Goal: Task Accomplishment & Management: Complete application form

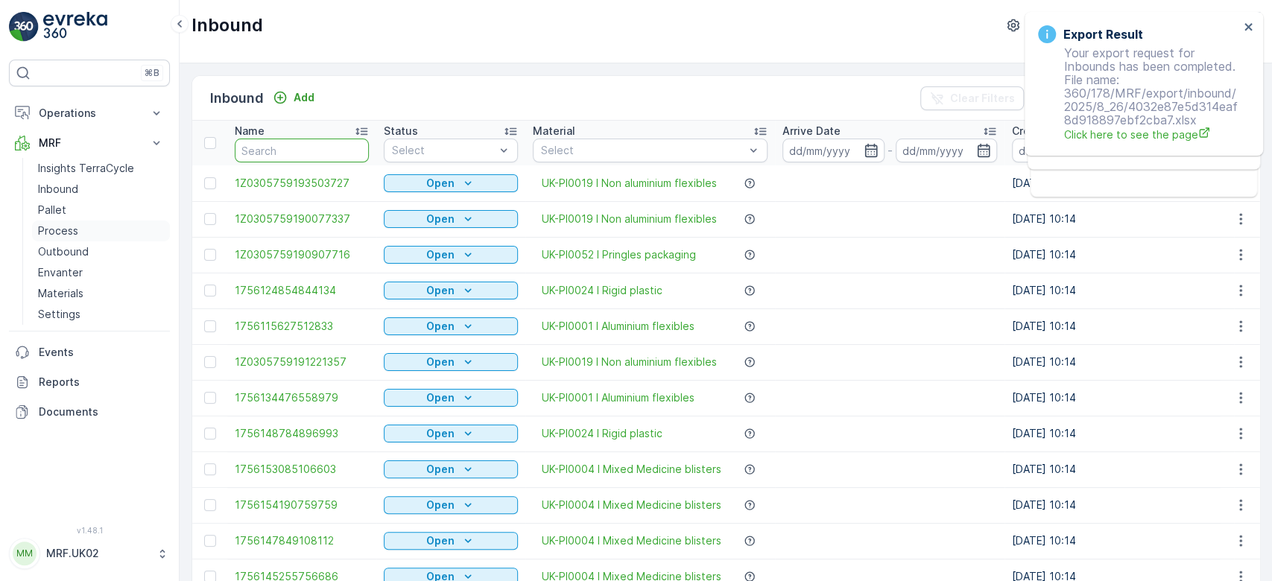
click at [75, 230] on p "Process" at bounding box center [58, 231] width 40 height 15
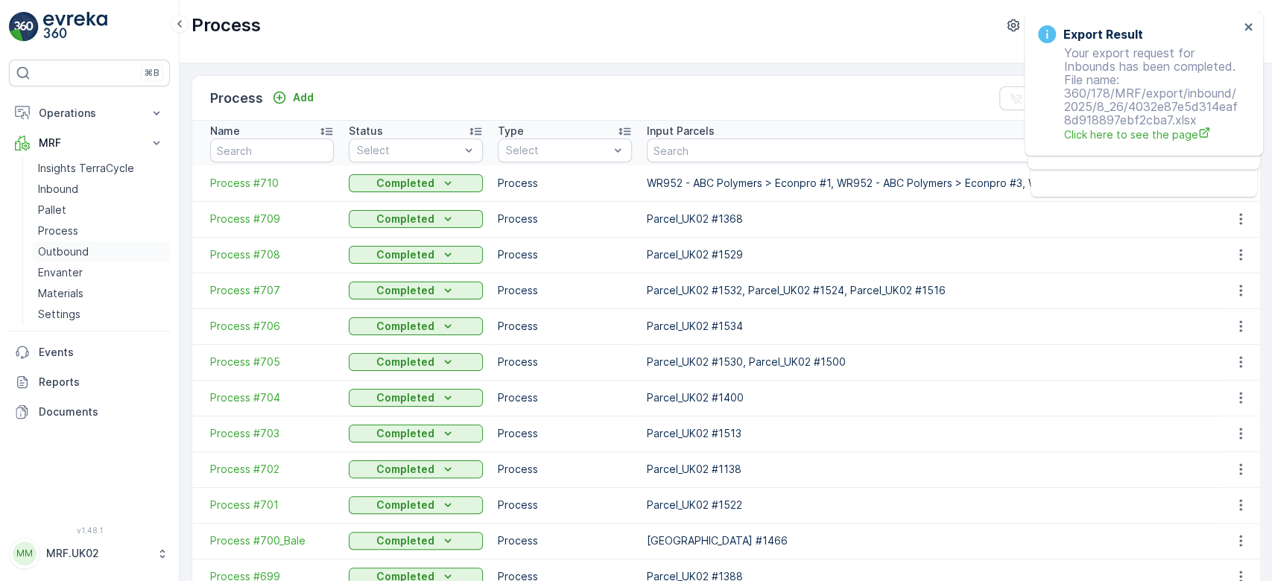
click at [93, 256] on link "Outbound" at bounding box center [101, 251] width 138 height 21
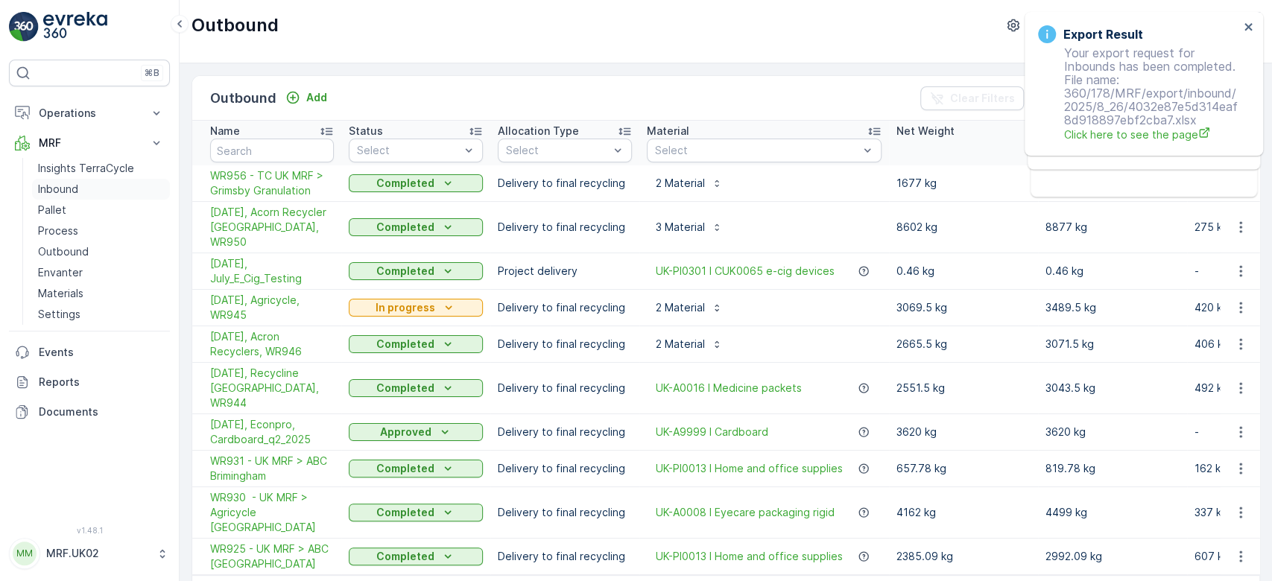
click at [127, 191] on link "Inbound" at bounding box center [101, 189] width 138 height 21
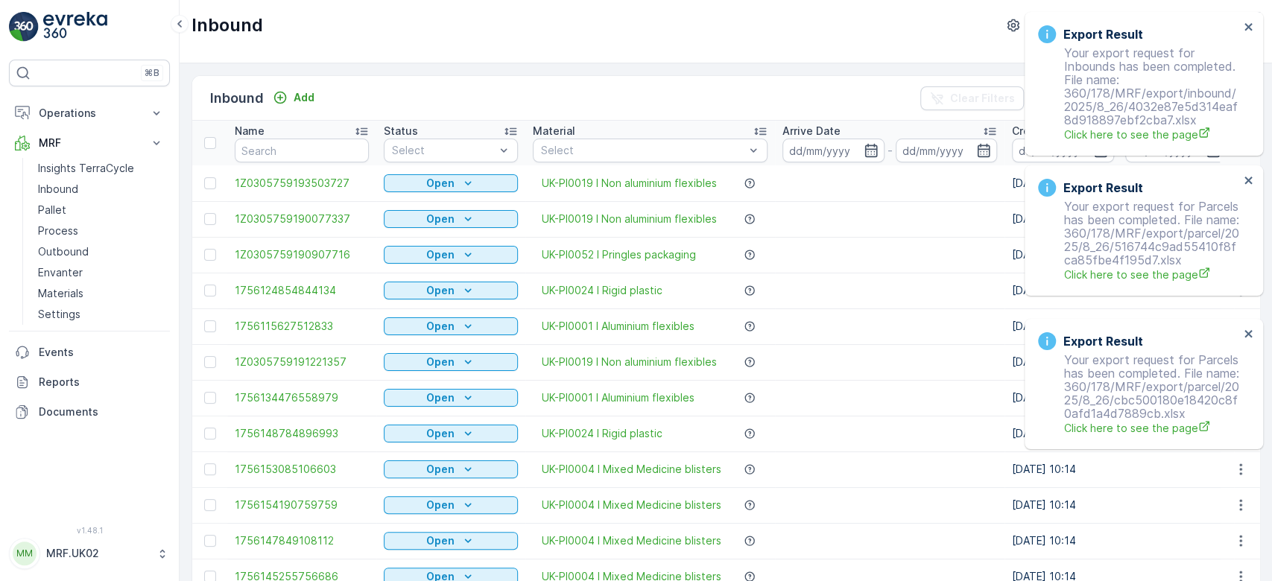
click at [1244, 20] on div "Export Result Your export request for Inbounds has been completed. File name: 3…" at bounding box center [1144, 84] width 238 height 144
click at [1248, 27] on icon "close" at bounding box center [1247, 26] width 7 height 7
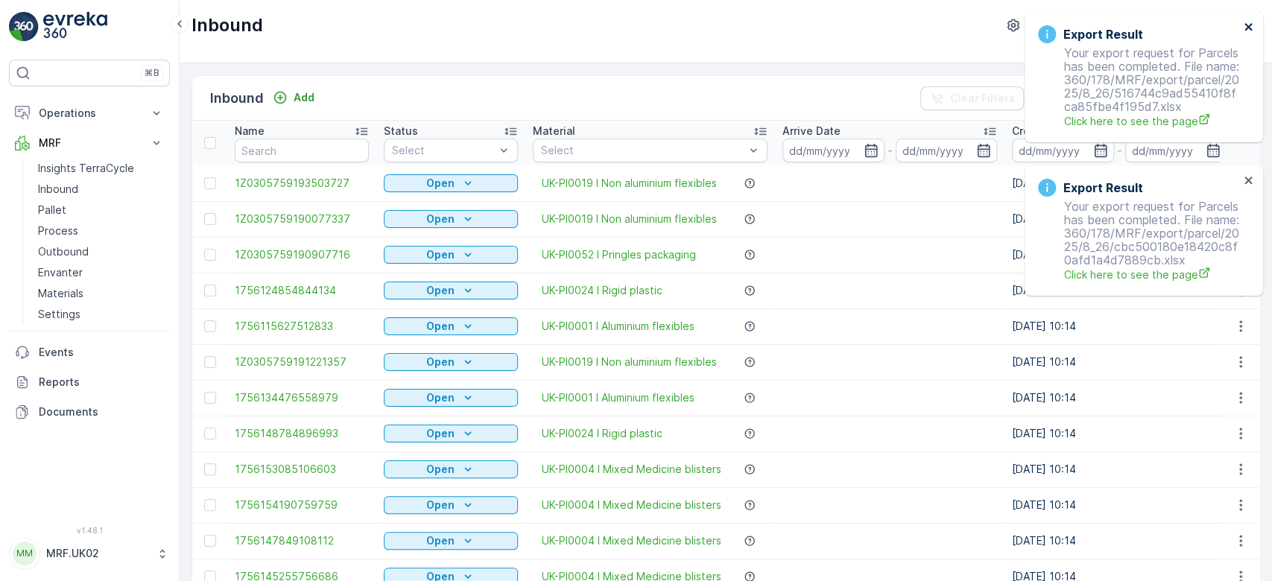
click at [1252, 31] on icon "close" at bounding box center [1249, 27] width 10 height 12
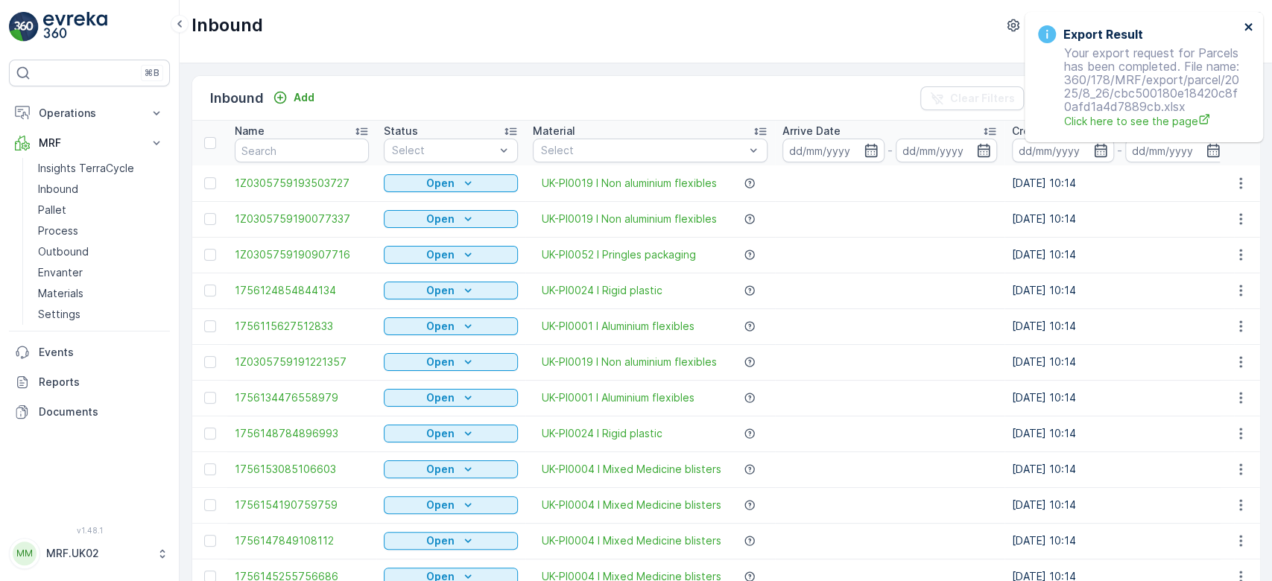
click at [1251, 31] on icon "close" at bounding box center [1249, 27] width 10 height 12
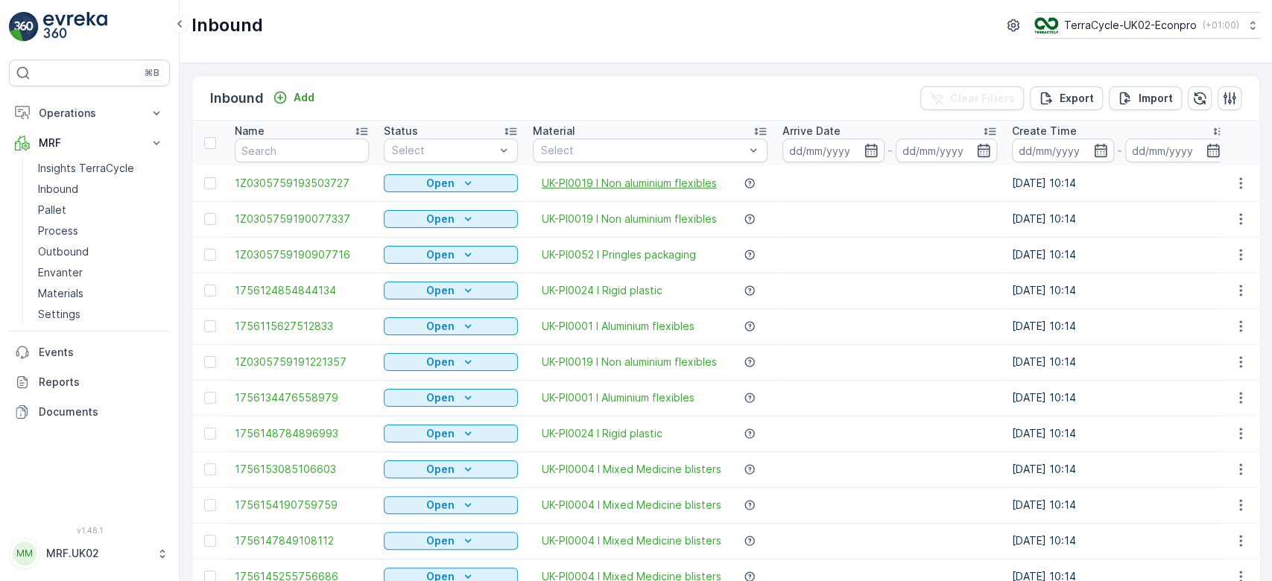
click at [680, 183] on span "UK-PI0019 I Non aluminium flexibles" at bounding box center [629, 183] width 175 height 15
click at [310, 146] on input "text" at bounding box center [302, 151] width 134 height 24
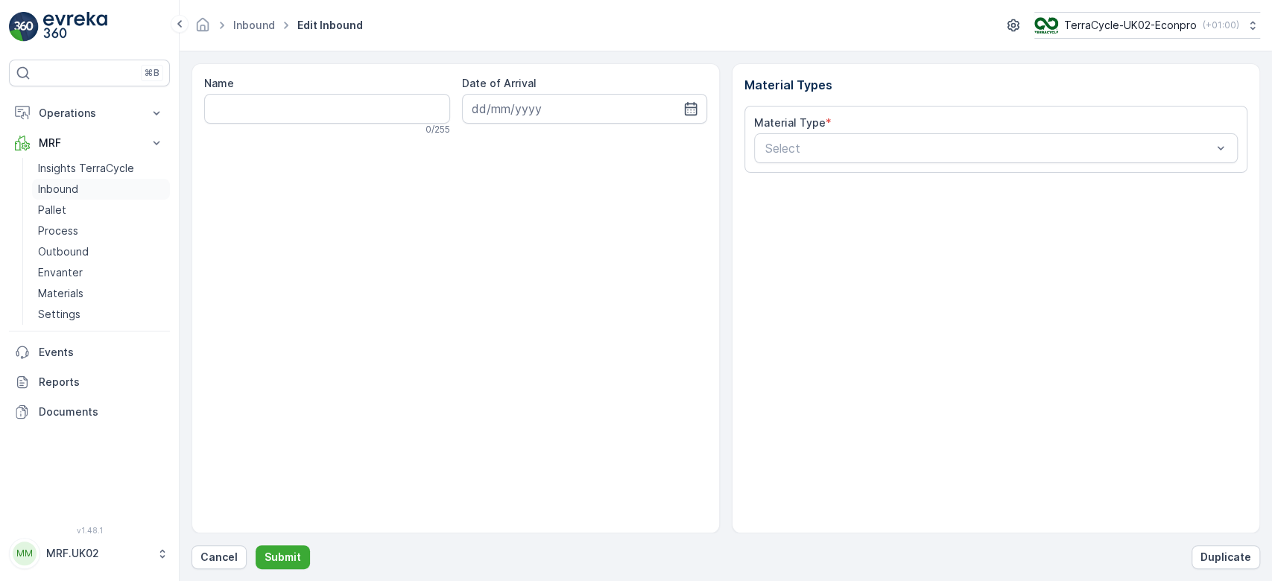
click at [110, 187] on link "Inbound" at bounding box center [101, 189] width 138 height 21
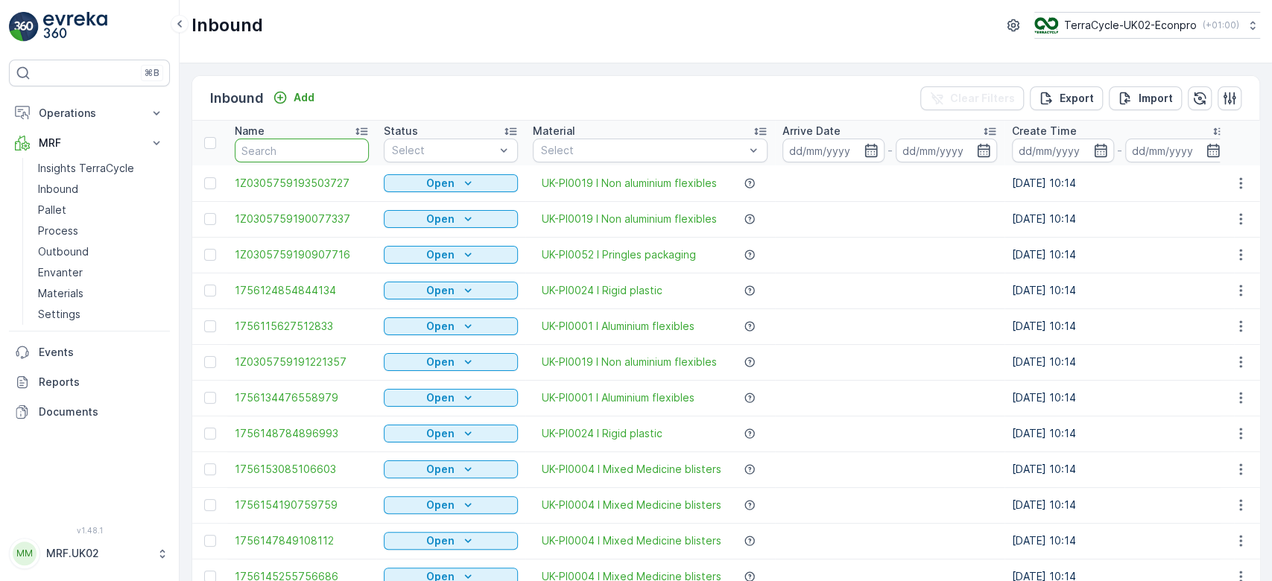
click at [294, 153] on input "text" at bounding box center [302, 151] width 134 height 24
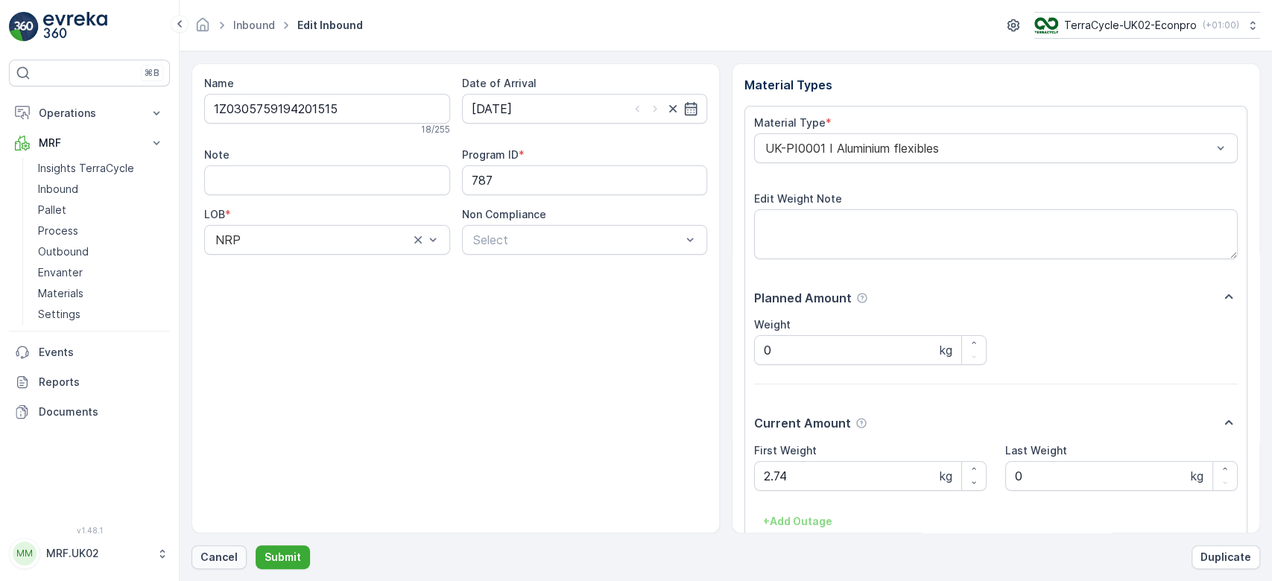
click at [216, 551] on p "Cancel" at bounding box center [218, 557] width 37 height 15
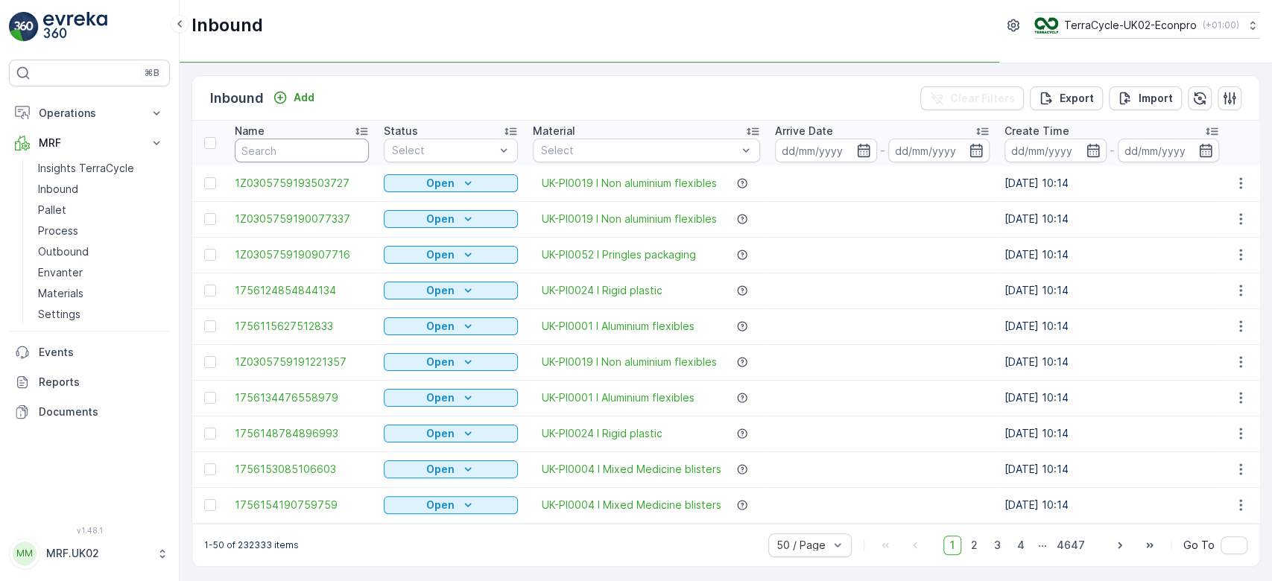
click at [269, 149] on input "text" at bounding box center [302, 151] width 134 height 24
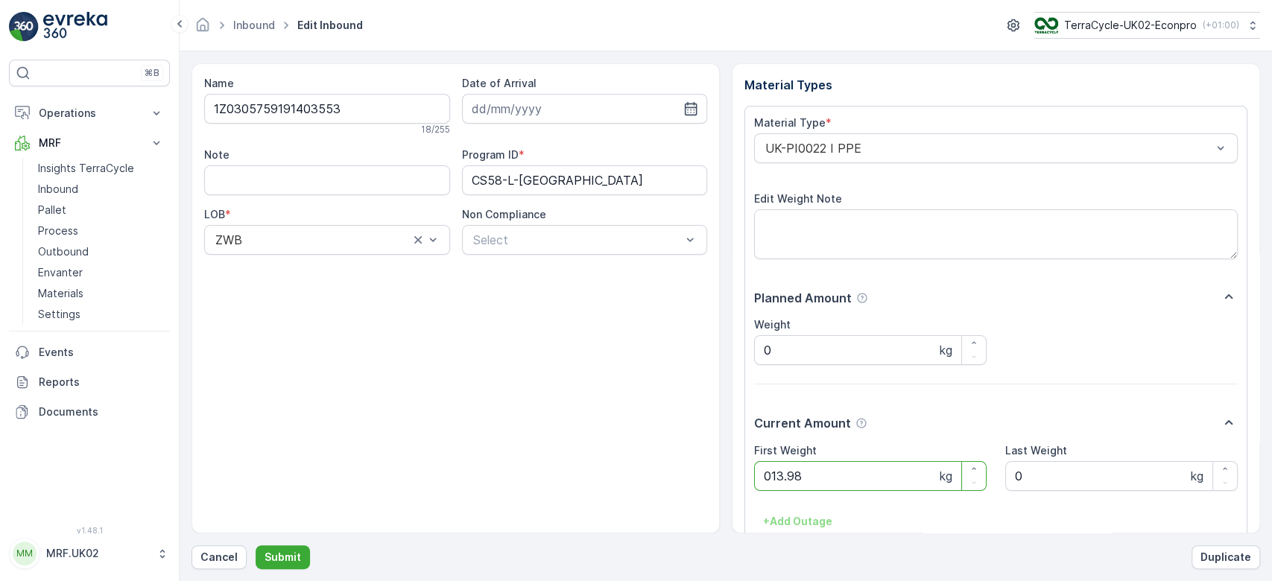
click at [256, 545] on button "Submit" at bounding box center [283, 557] width 54 height 24
click at [890, 145] on div at bounding box center [988, 148] width 449 height 13
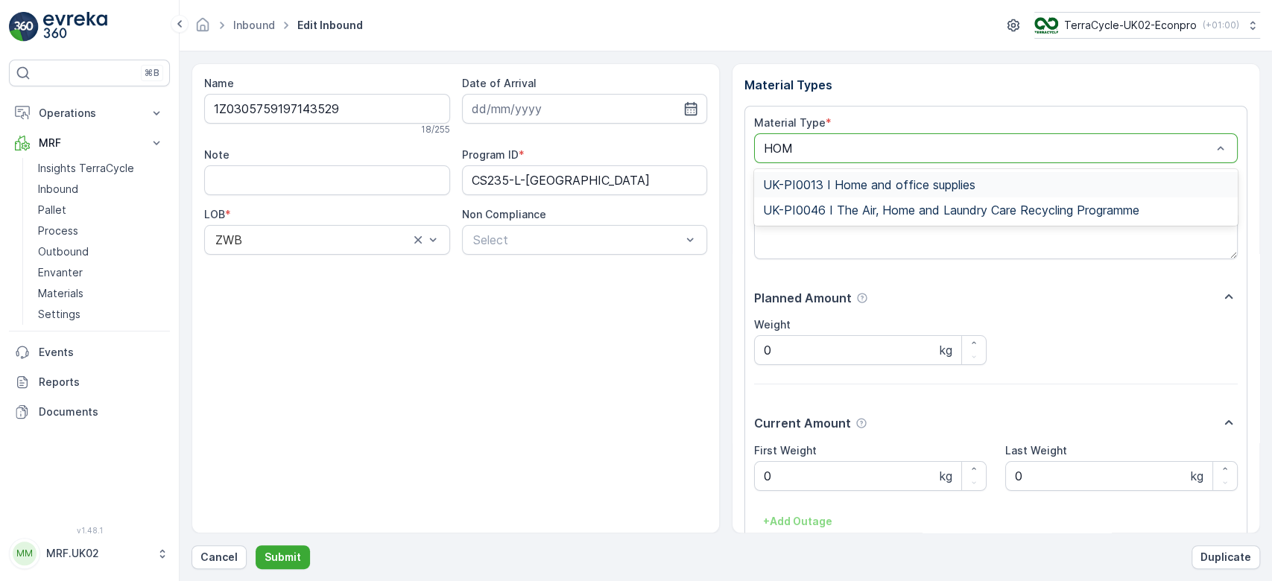
type input "HOME"
click at [881, 178] on span "UK-PI0013 I Home and office supplies" at bounding box center [869, 184] width 212 height 13
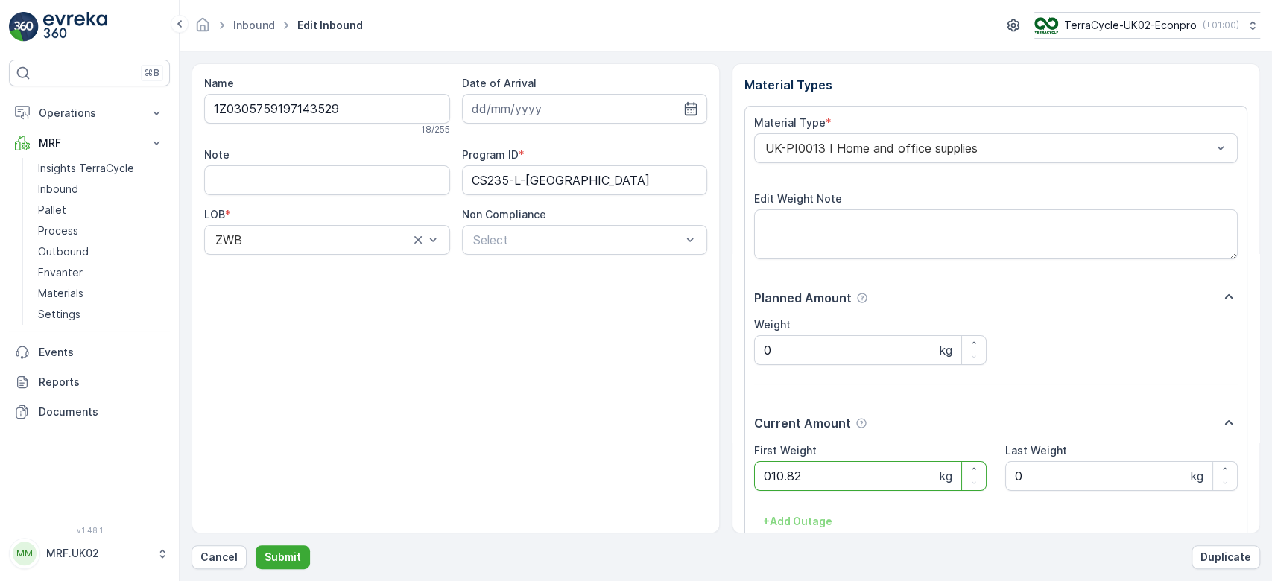
click at [256, 545] on button "Submit" at bounding box center [283, 557] width 54 height 24
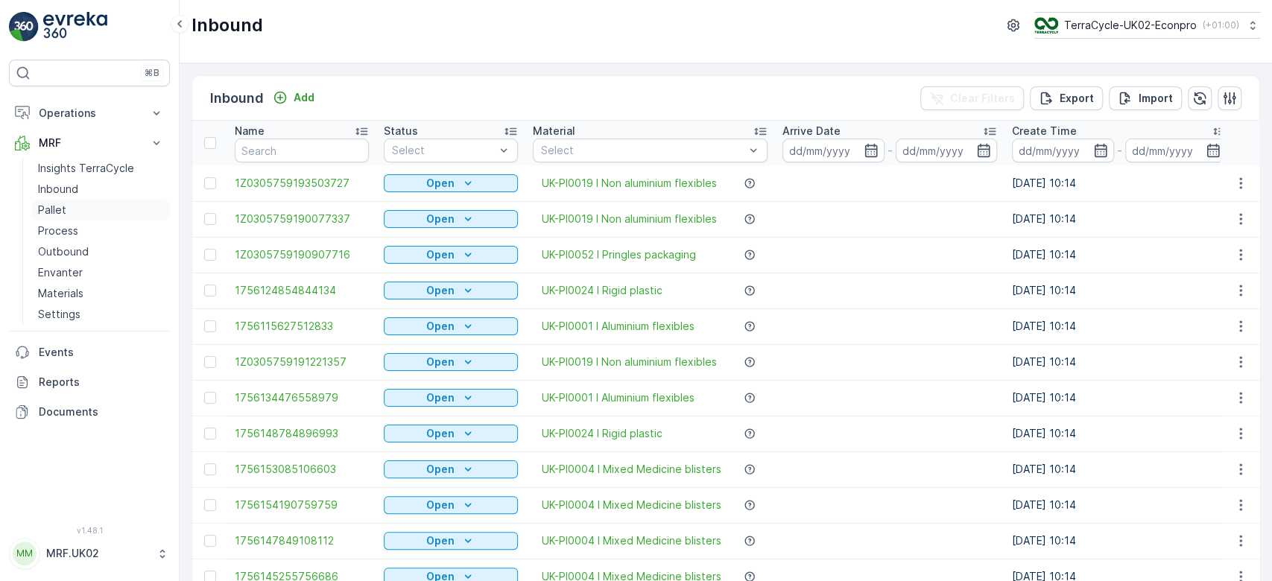
click at [67, 208] on link "Pallet" at bounding box center [101, 210] width 138 height 21
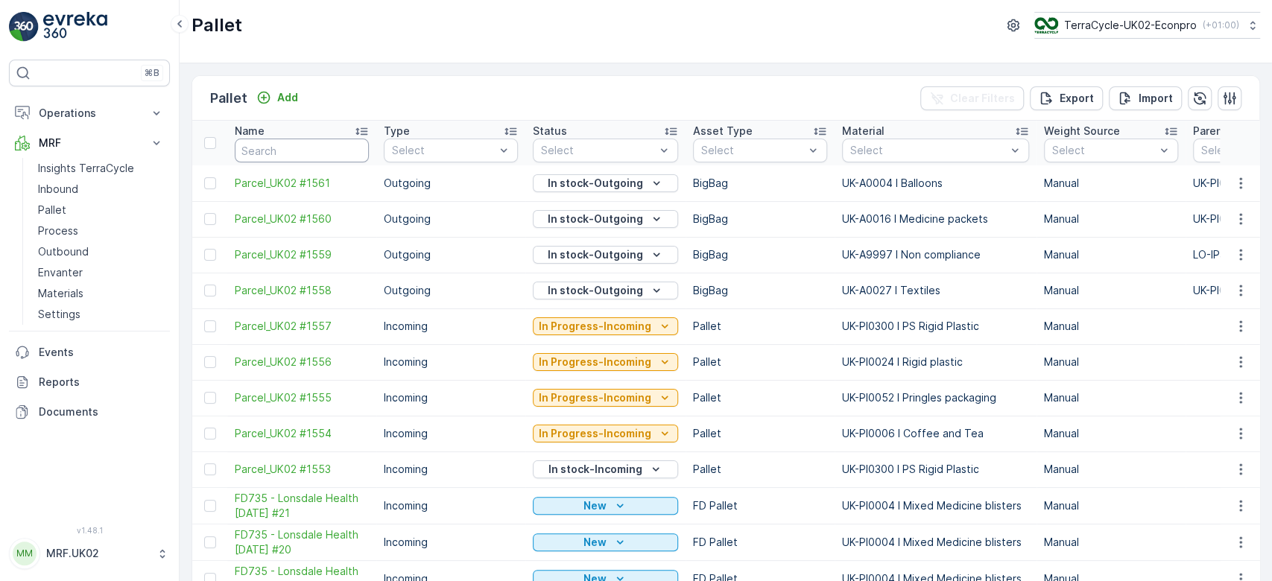
click at [265, 152] on input "text" at bounding box center [302, 151] width 134 height 24
type input "1536"
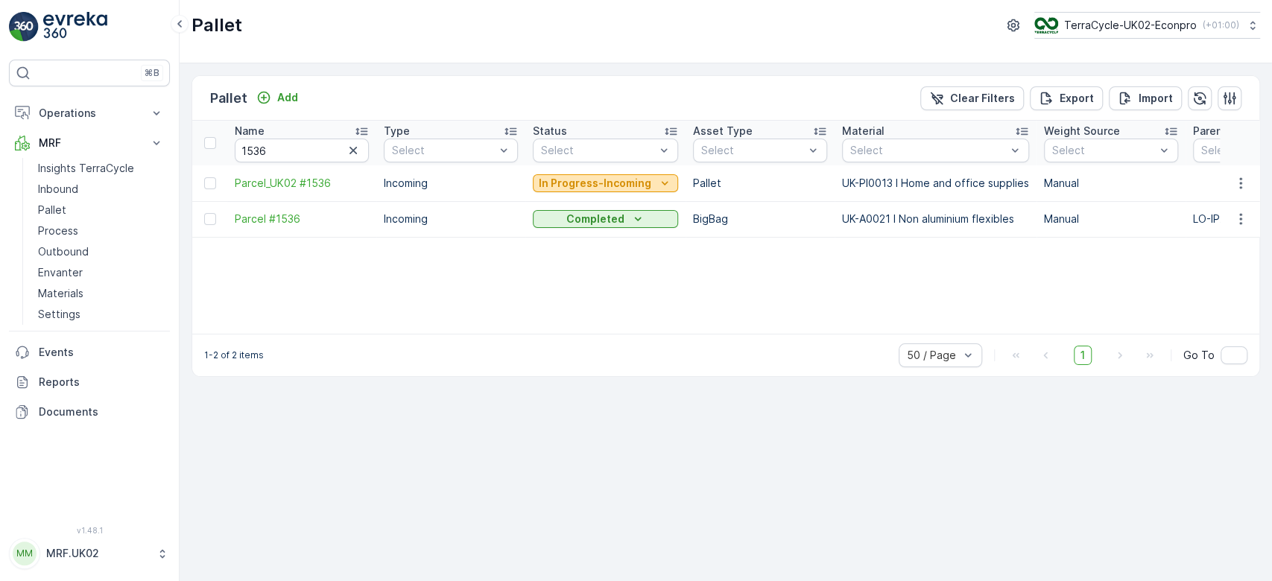
click at [564, 181] on p "In Progress-Incoming" at bounding box center [595, 183] width 113 height 15
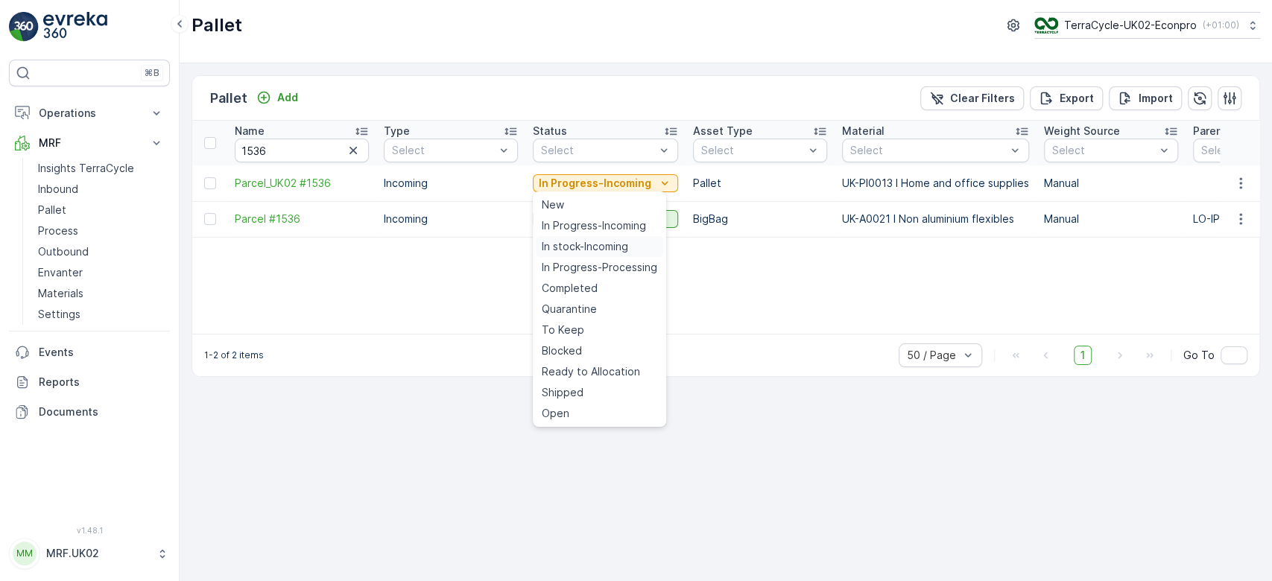
click at [569, 247] on span "In stock-Incoming" at bounding box center [585, 246] width 86 height 15
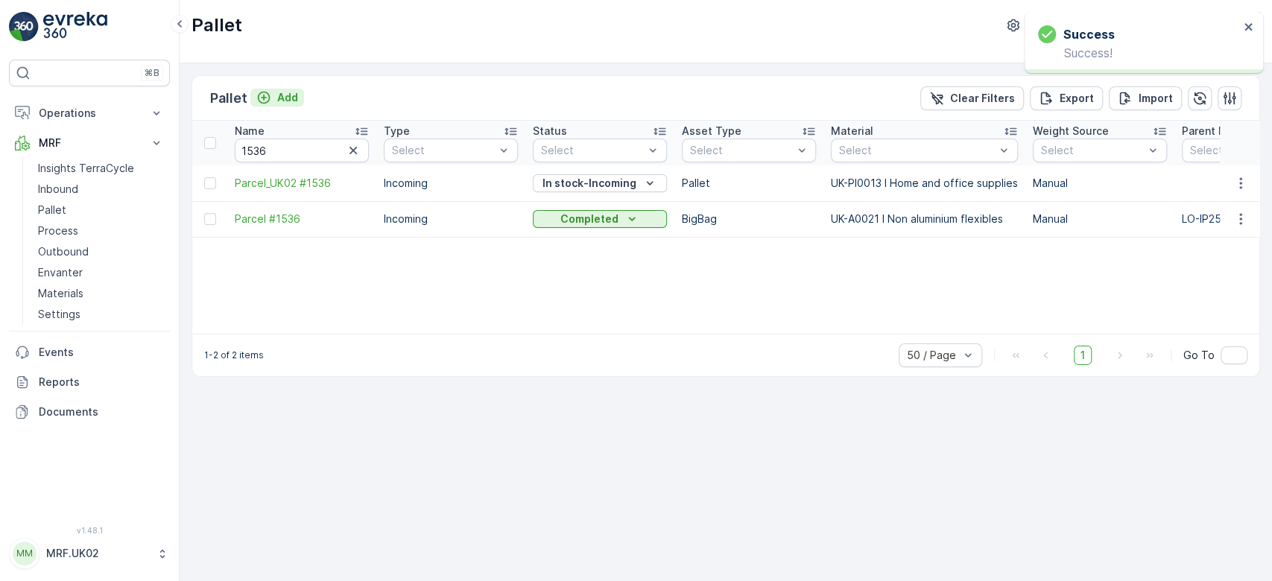
click at [281, 97] on p "Add" at bounding box center [287, 97] width 21 height 15
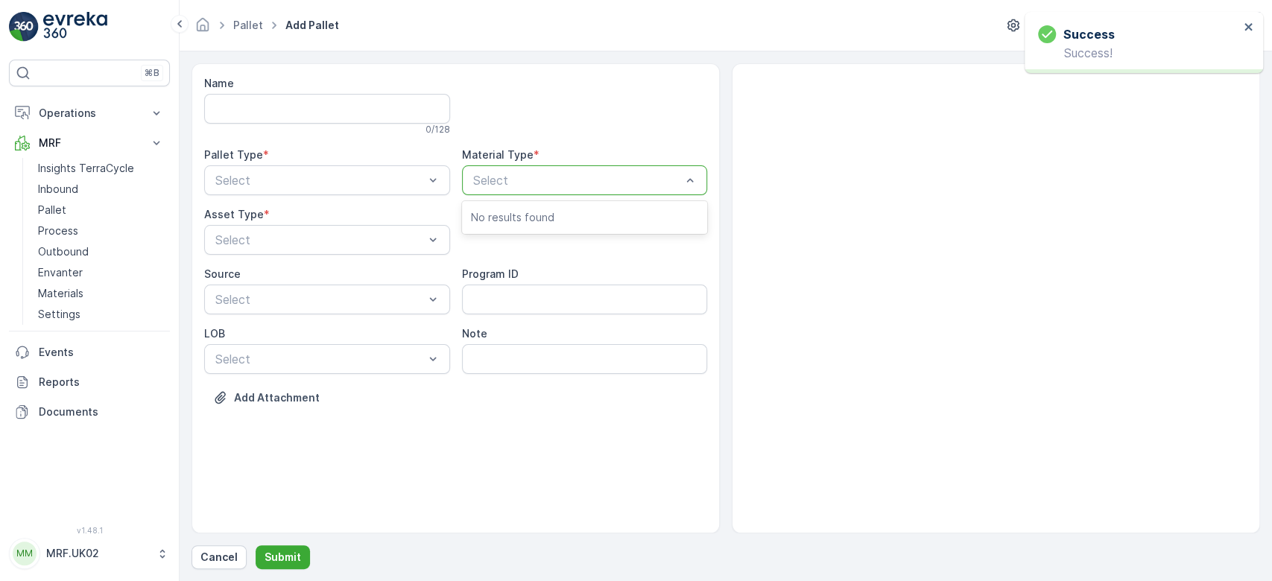
click at [523, 184] on div at bounding box center [578, 180] width 212 height 13
type input "HOME"
click at [542, 212] on span "UK-PI0013 I Home and office supplies" at bounding box center [577, 216] width 212 height 13
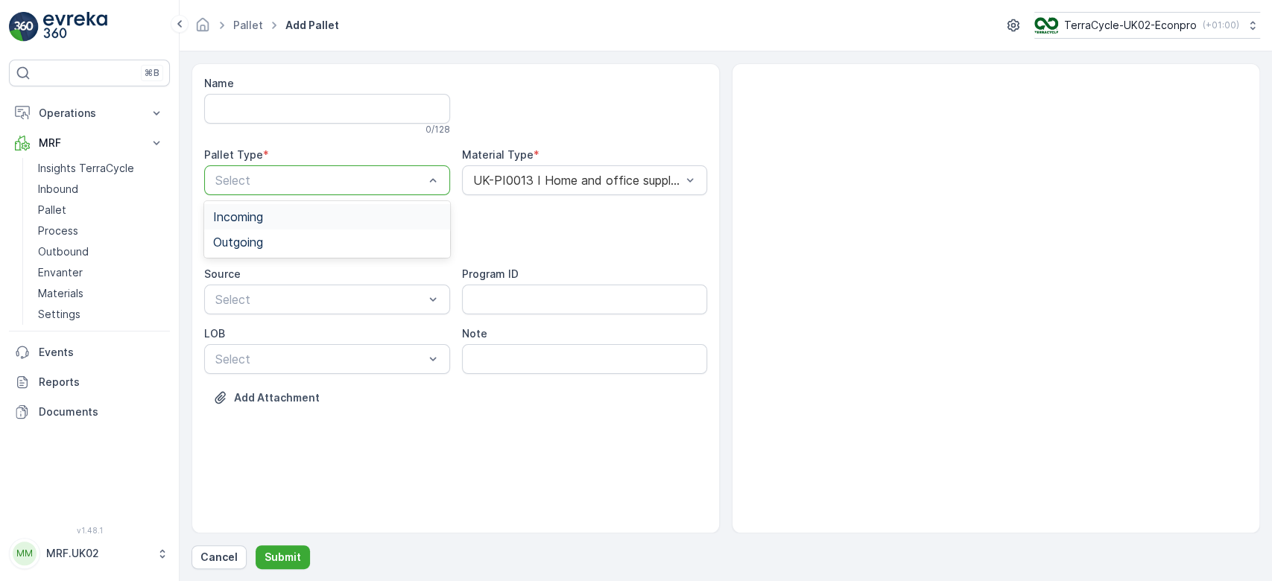
click at [280, 218] on div "Incoming" at bounding box center [327, 216] width 228 height 13
click at [243, 300] on span "Pallet" at bounding box center [228, 301] width 31 height 13
click at [275, 557] on p "Submit" at bounding box center [283, 557] width 37 height 15
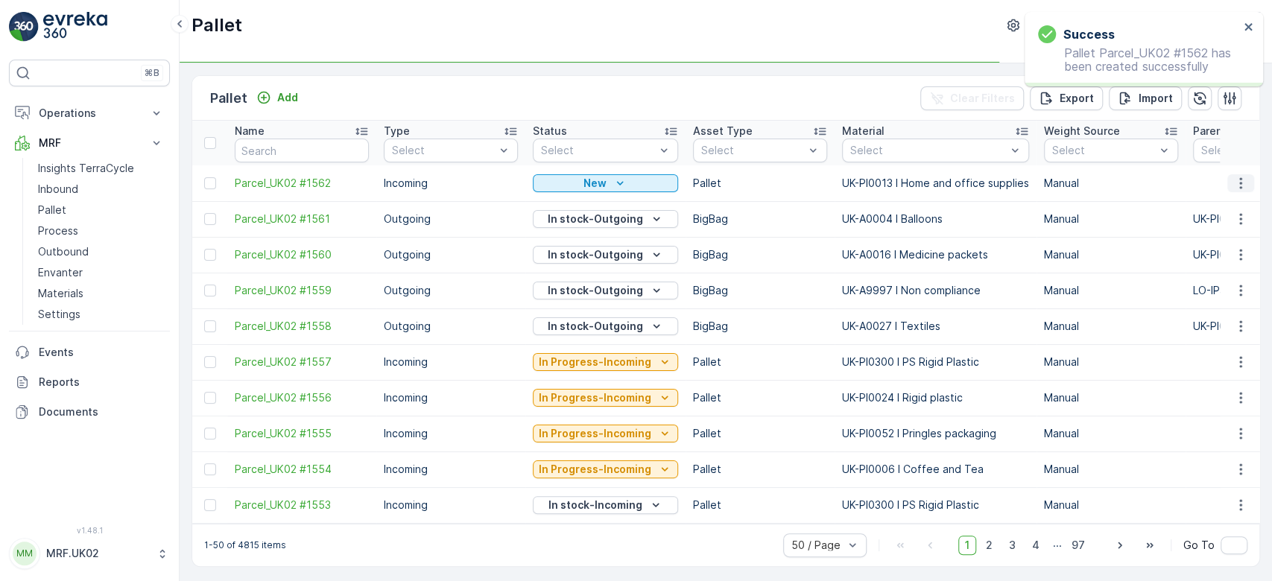
click at [1240, 185] on icon "button" at bounding box center [1240, 183] width 15 height 15
click at [1218, 282] on span "Print QR" at bounding box center [1200, 288] width 41 height 15
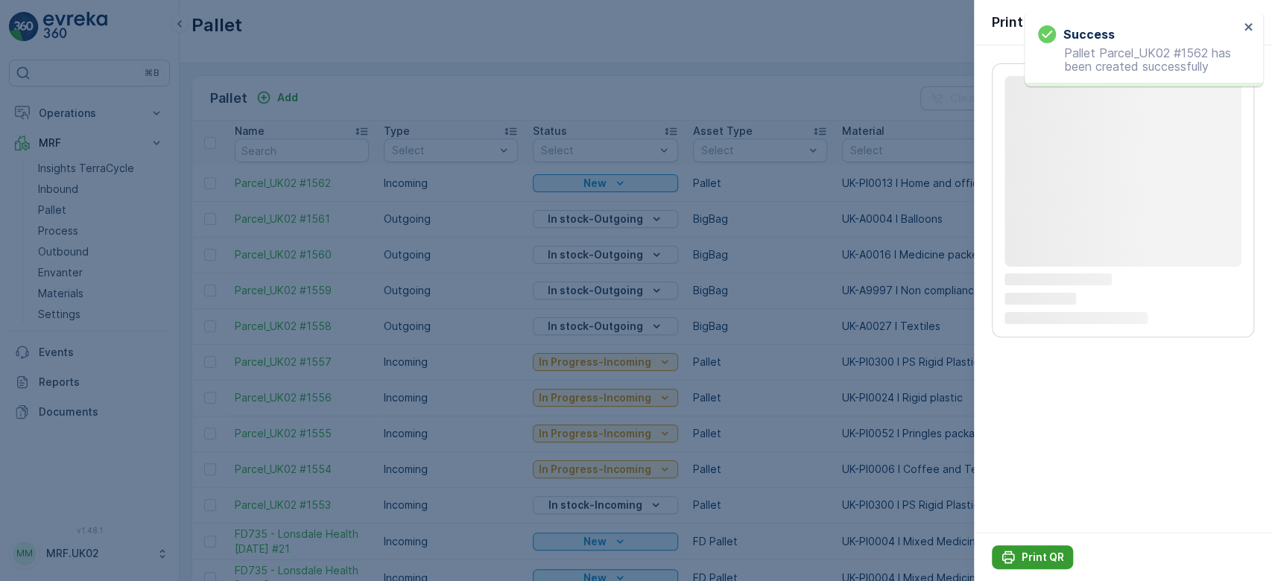
click at [1043, 557] on p "Print QR" at bounding box center [1043, 557] width 42 height 15
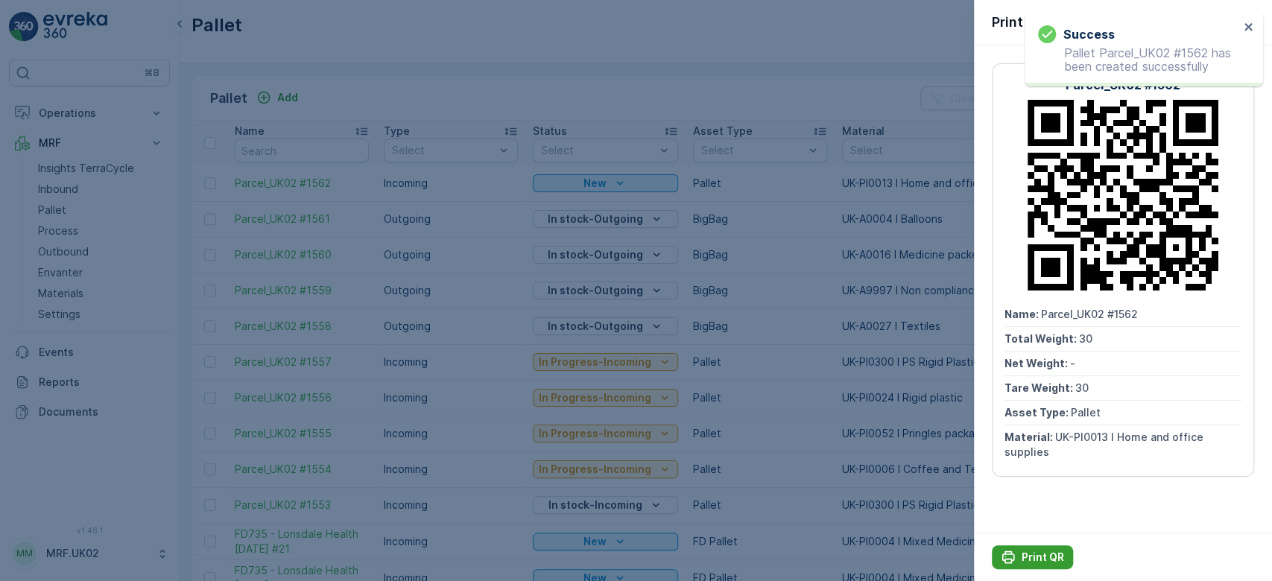
click at [1026, 558] on p "Print QR" at bounding box center [1043, 557] width 42 height 15
click at [566, 93] on div at bounding box center [636, 290] width 1272 height 581
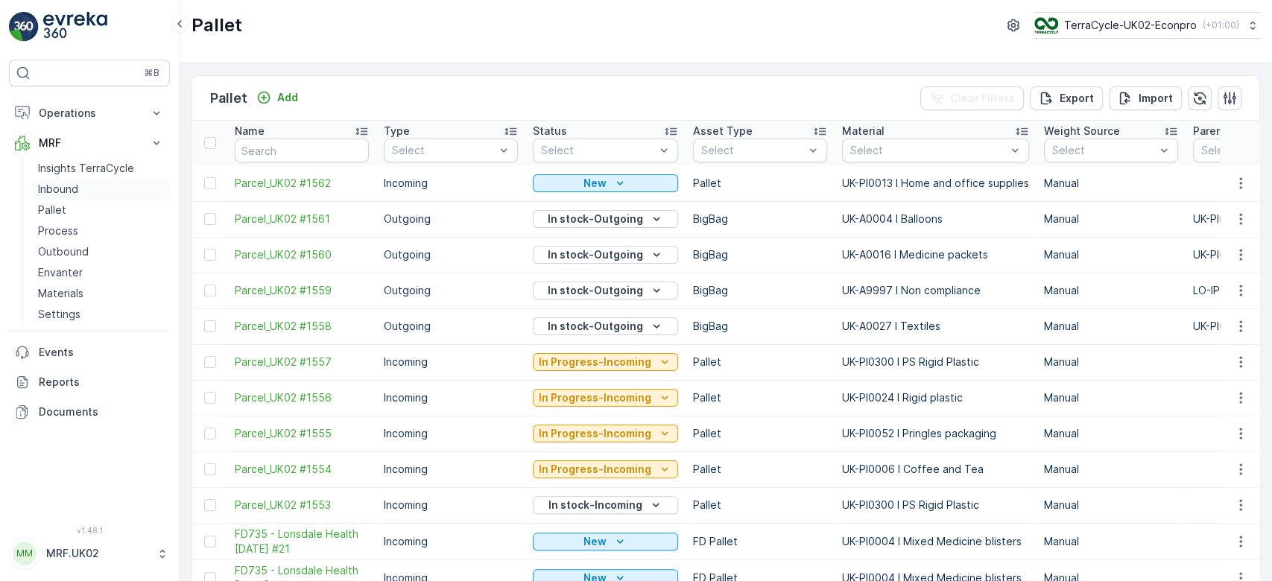
click at [65, 190] on p "Inbound" at bounding box center [58, 189] width 40 height 15
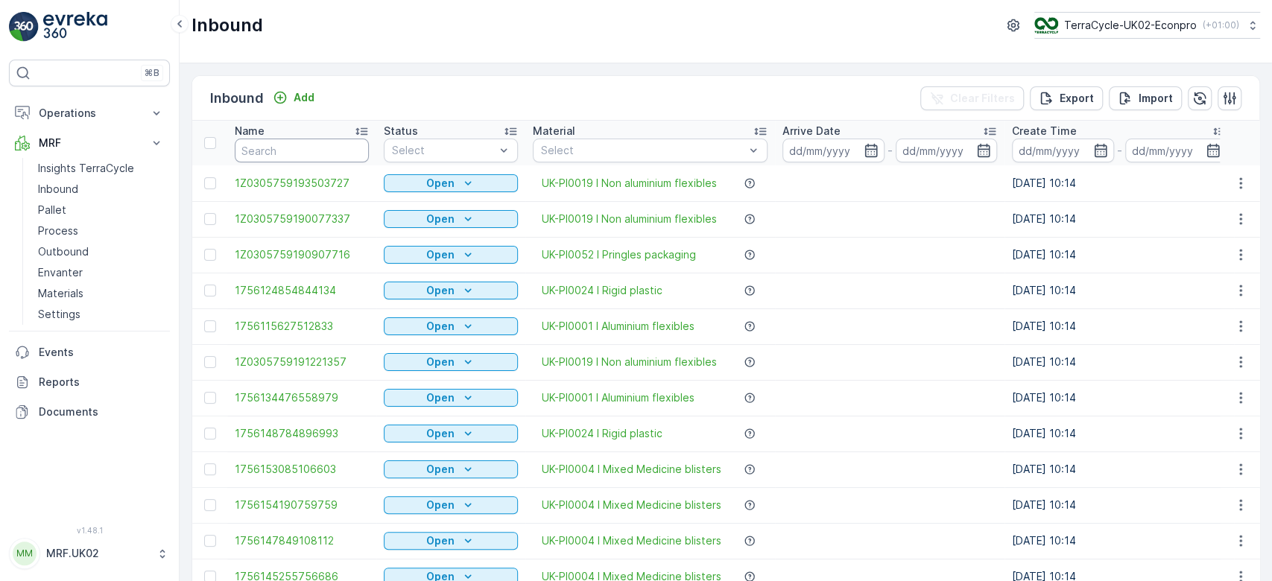
click at [259, 152] on input "text" at bounding box center [302, 151] width 134 height 24
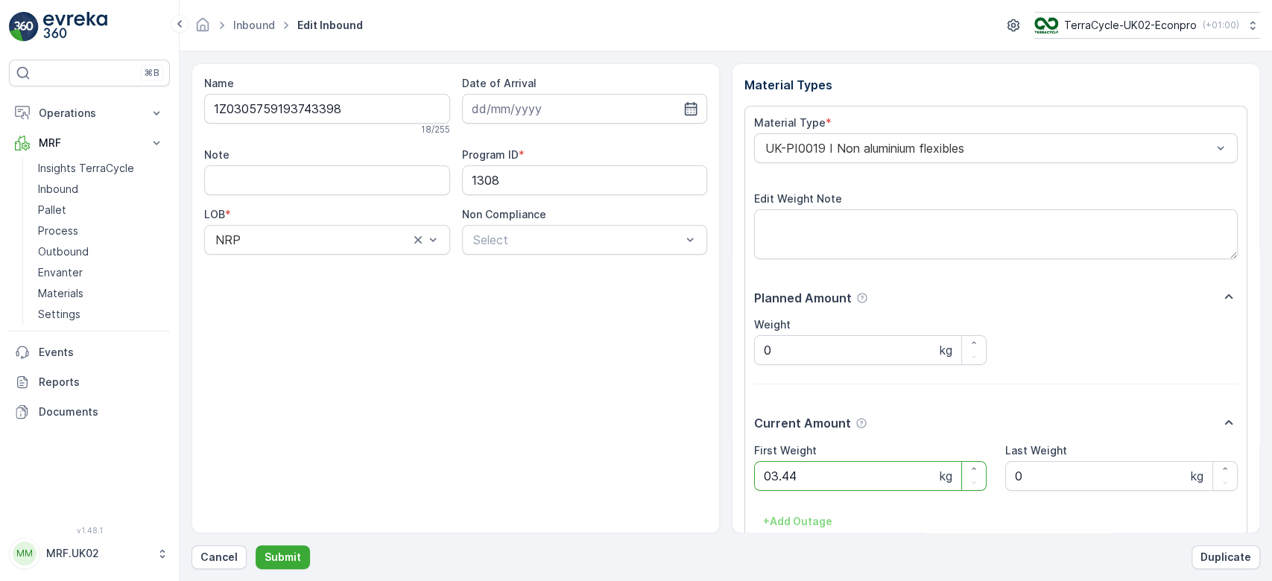
click at [256, 545] on button "Submit" at bounding box center [283, 557] width 54 height 24
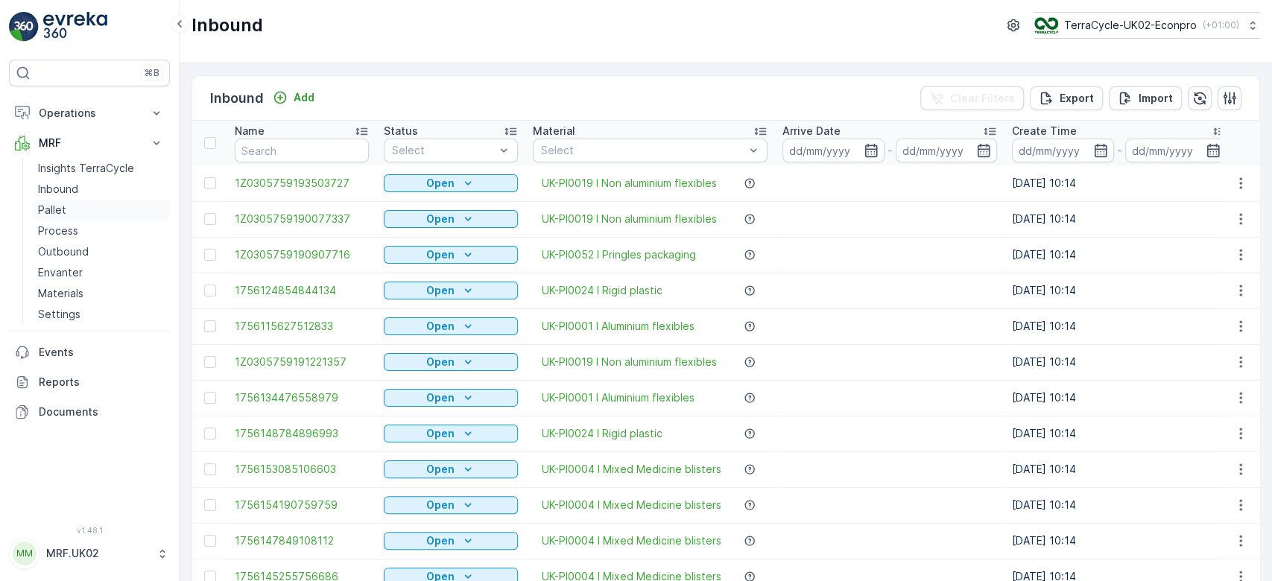
click at [76, 209] on link "Pallet" at bounding box center [101, 210] width 138 height 21
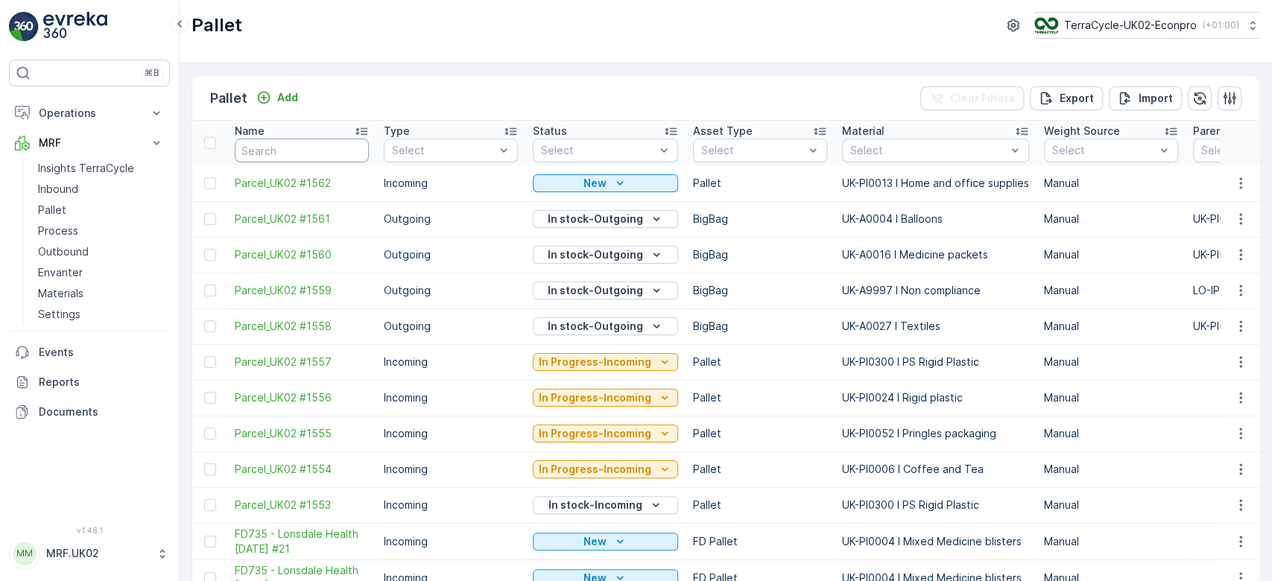
click at [265, 151] on input "text" at bounding box center [302, 151] width 134 height 24
type input "14"
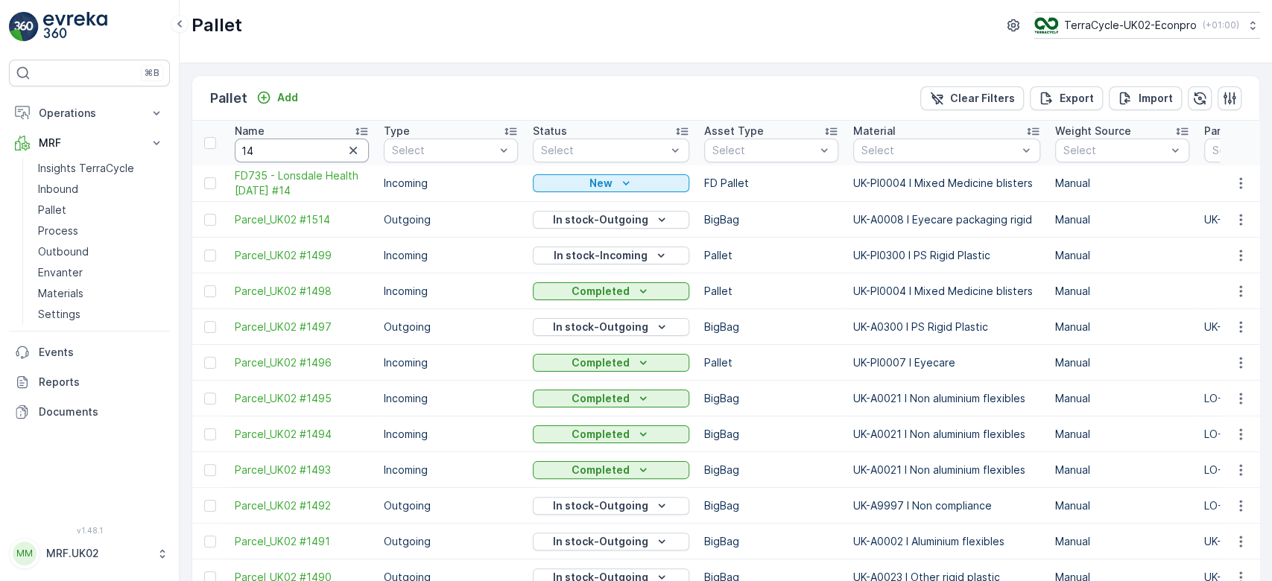
click at [276, 152] on input "14" at bounding box center [302, 151] width 134 height 24
type input "1"
type input "1541"
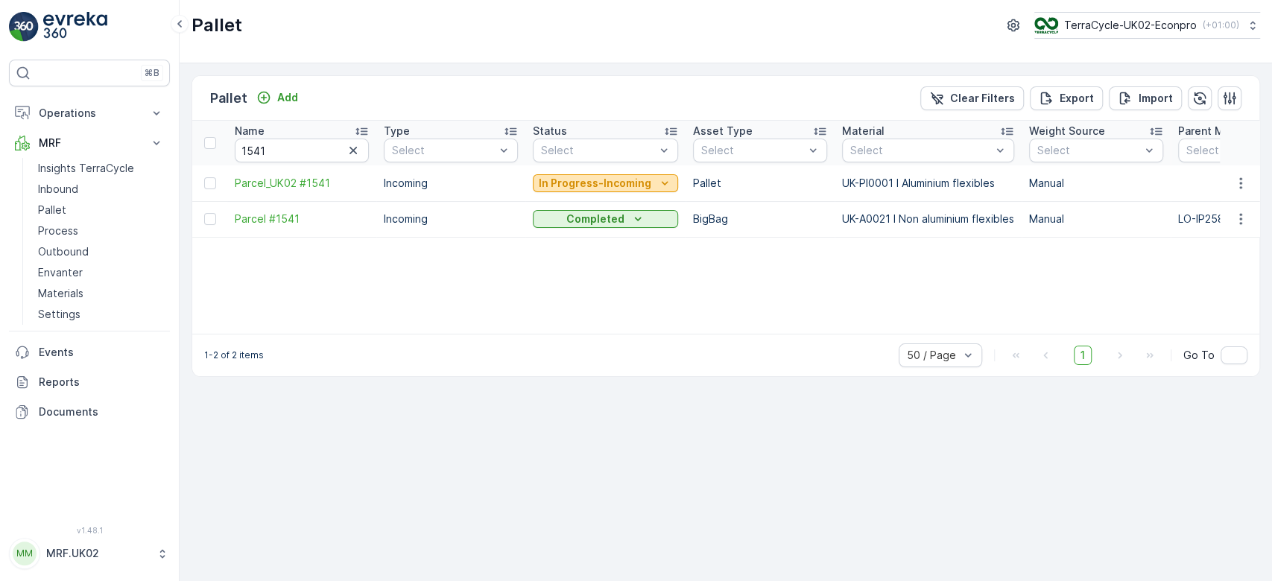
click at [601, 180] on p "In Progress-Incoming" at bounding box center [595, 183] width 113 height 15
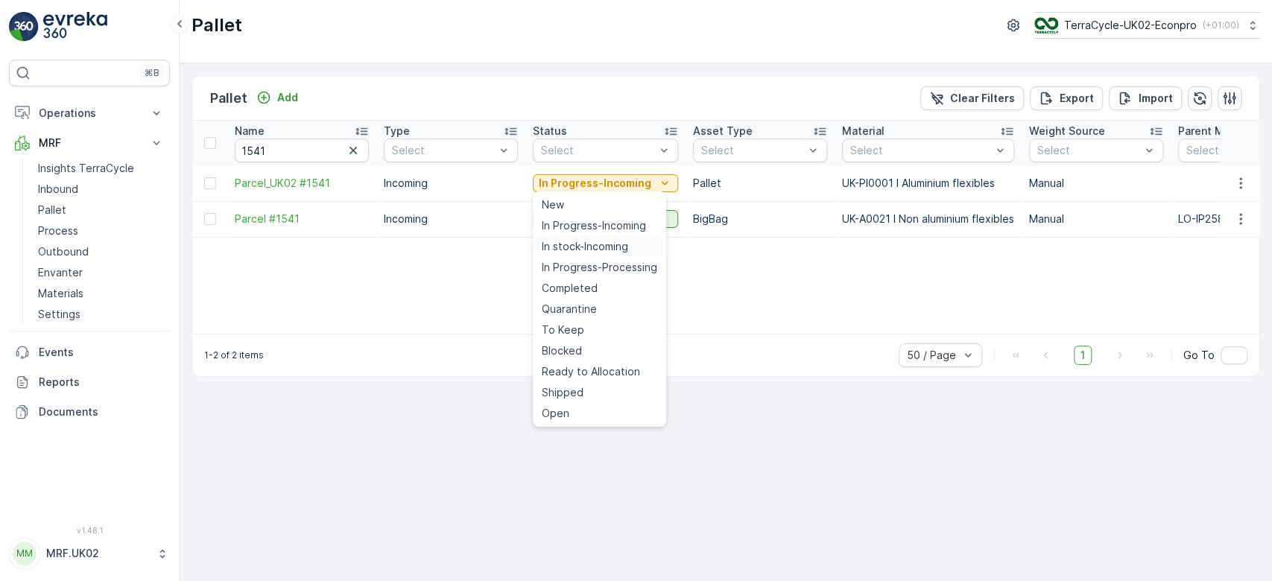
click at [577, 244] on span "In stock-Incoming" at bounding box center [585, 246] width 86 height 15
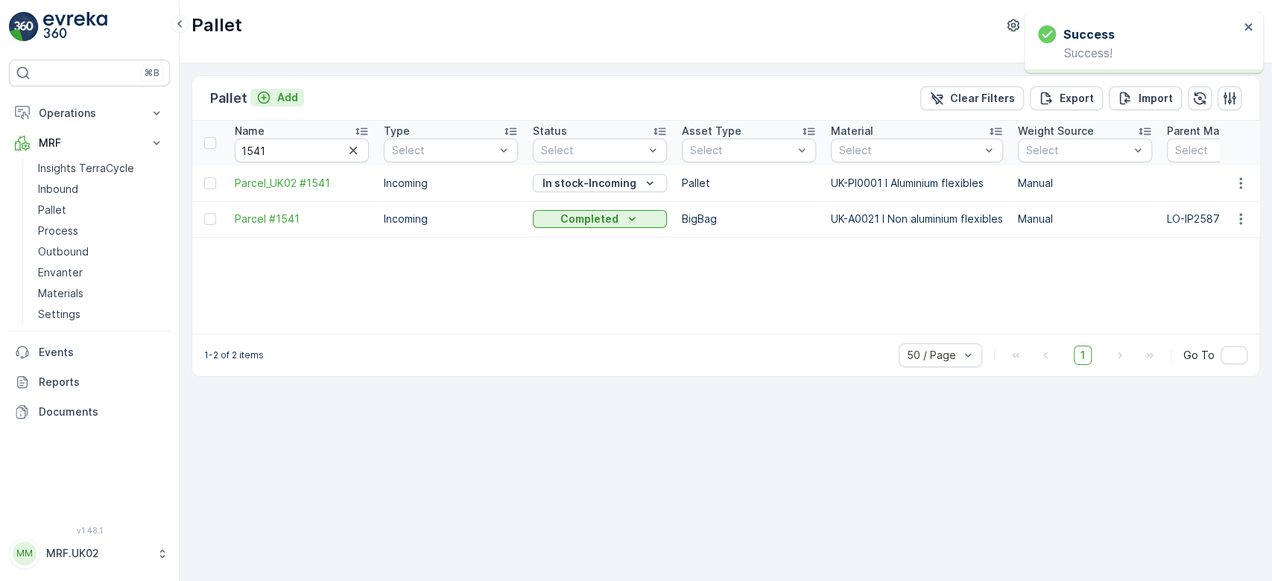
click at [284, 98] on p "Add" at bounding box center [287, 97] width 21 height 15
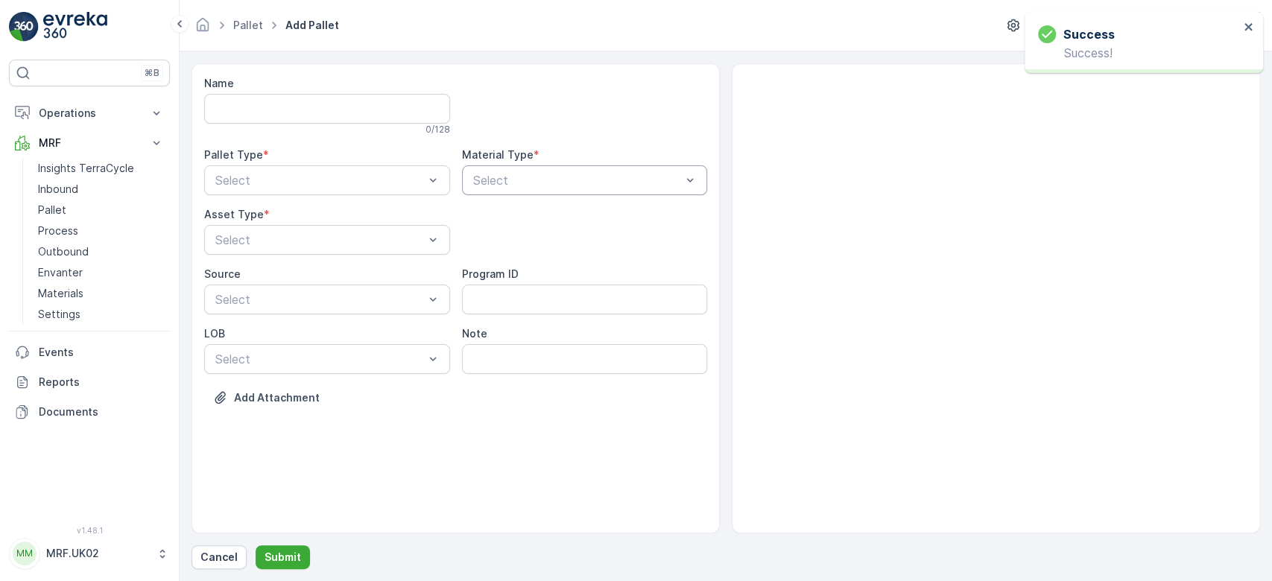
click at [508, 178] on div at bounding box center [578, 180] width 212 height 13
type input "ALUM"
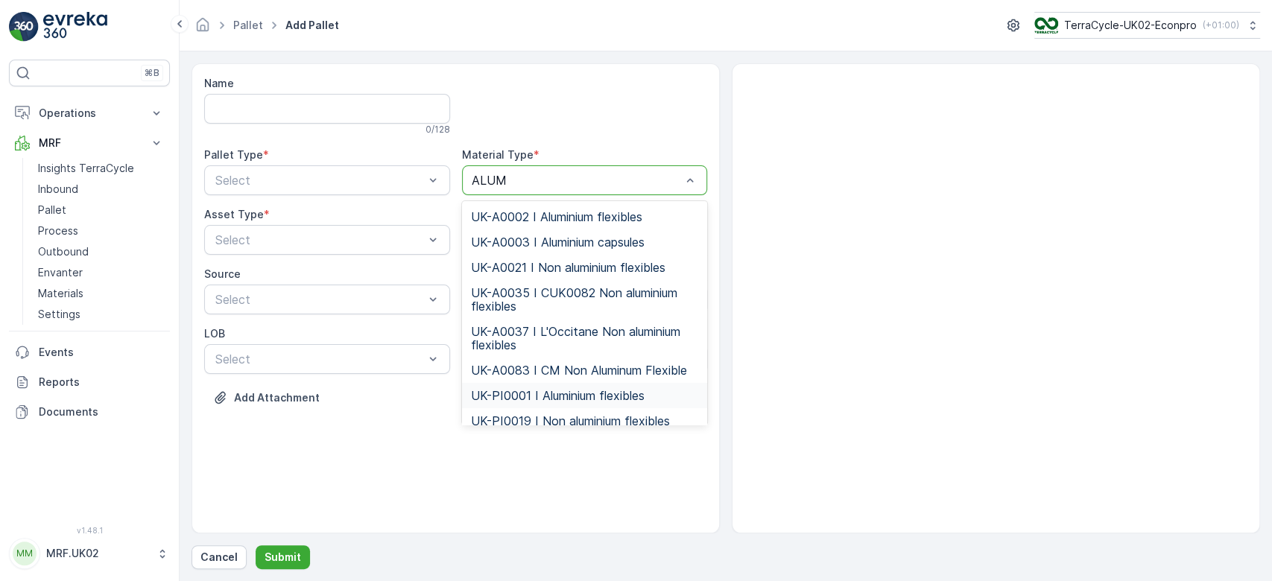
click at [561, 397] on span "UK-PI0001 I Aluminium flexibles" at bounding box center [558, 395] width 174 height 13
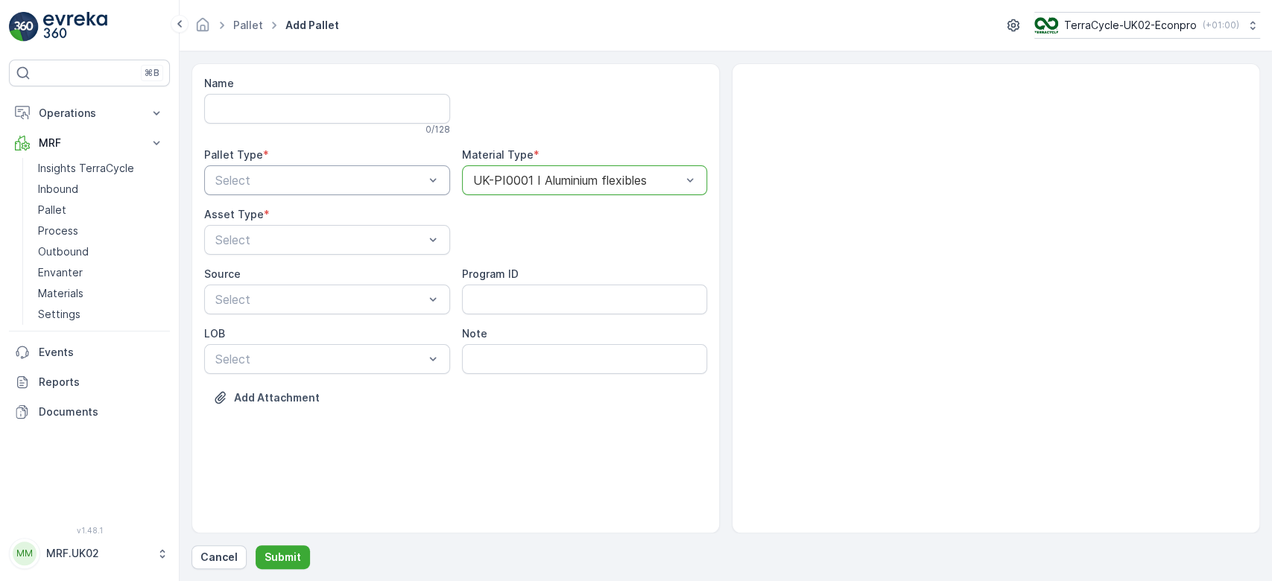
click at [377, 166] on div "Select" at bounding box center [327, 180] width 246 height 30
click at [276, 218] on div "Incoming" at bounding box center [327, 216] width 228 height 13
click at [262, 244] on div at bounding box center [320, 239] width 212 height 13
click at [240, 301] on span "Pallet" at bounding box center [228, 301] width 31 height 13
click at [273, 551] on p "Submit" at bounding box center [283, 557] width 37 height 15
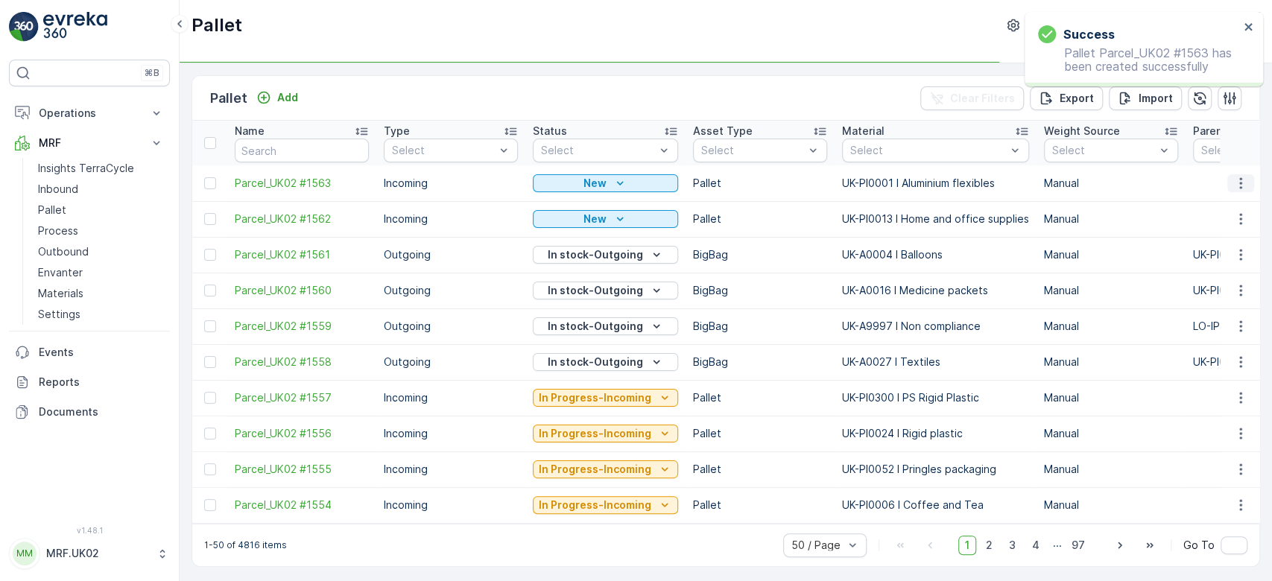
click at [1240, 182] on icon "button" at bounding box center [1240, 183] width 15 height 15
click at [1224, 286] on div "Print QR" at bounding box center [1223, 288] width 98 height 21
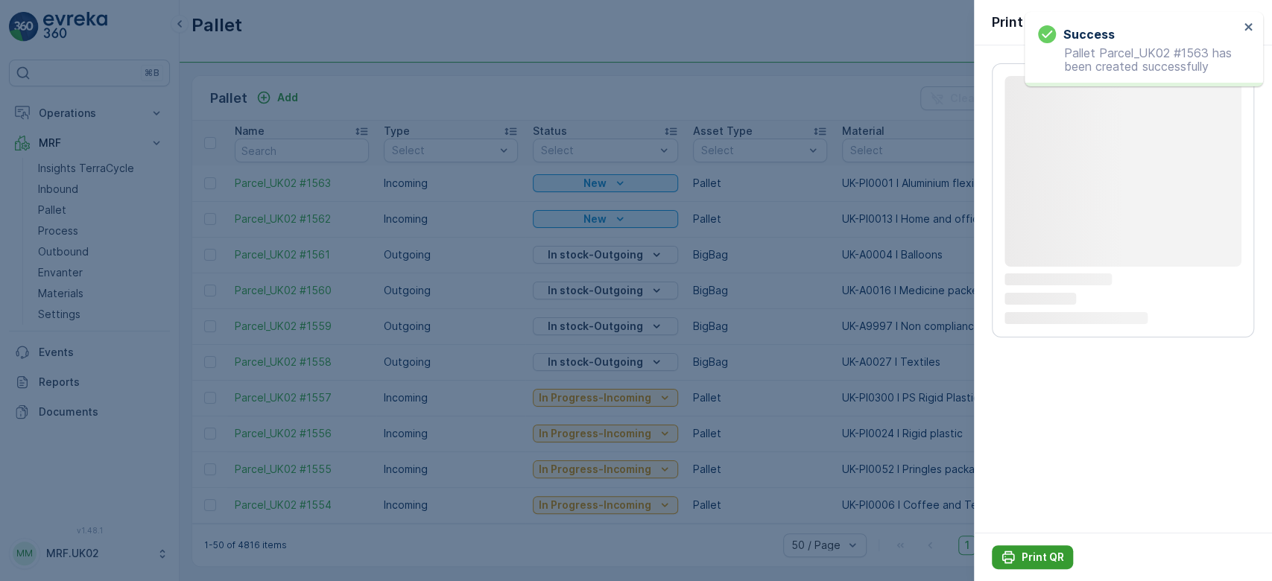
click at [1043, 554] on p "Print QR" at bounding box center [1043, 557] width 42 height 15
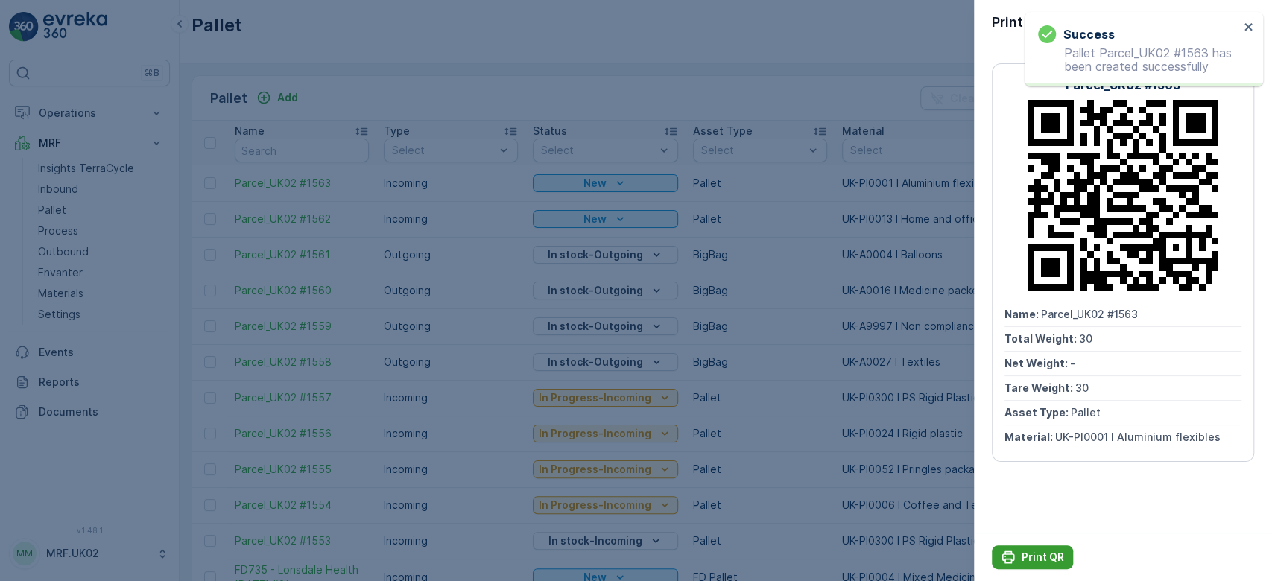
click at [1043, 554] on p "Print QR" at bounding box center [1043, 557] width 42 height 15
click at [63, 186] on div at bounding box center [636, 290] width 1272 height 581
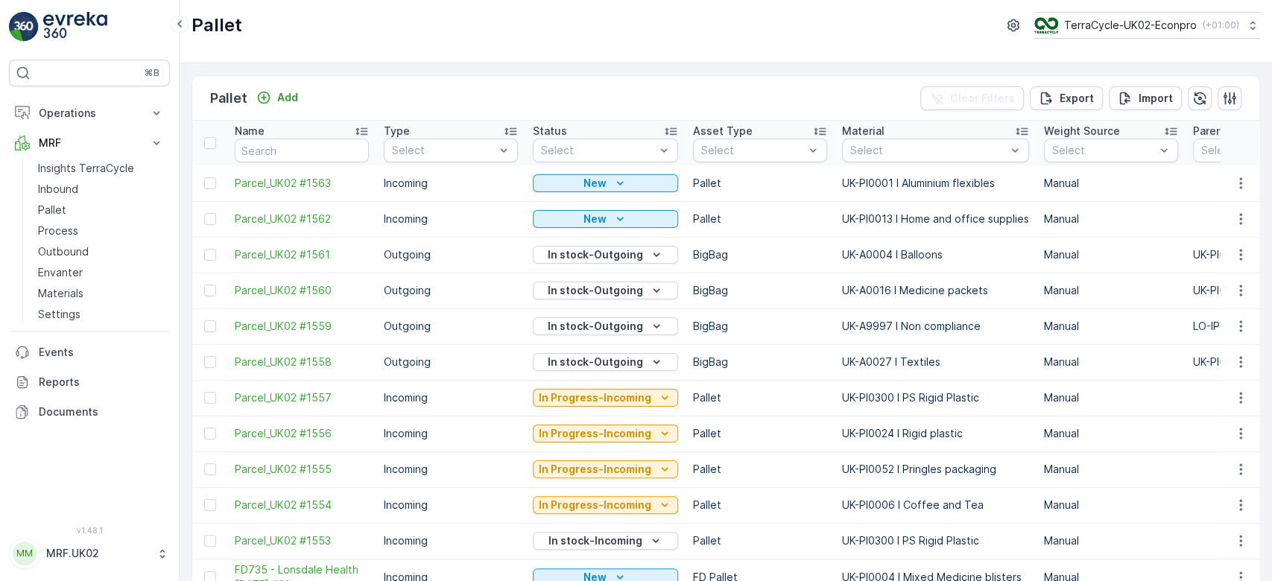
click at [63, 186] on p "Inbound" at bounding box center [58, 189] width 40 height 15
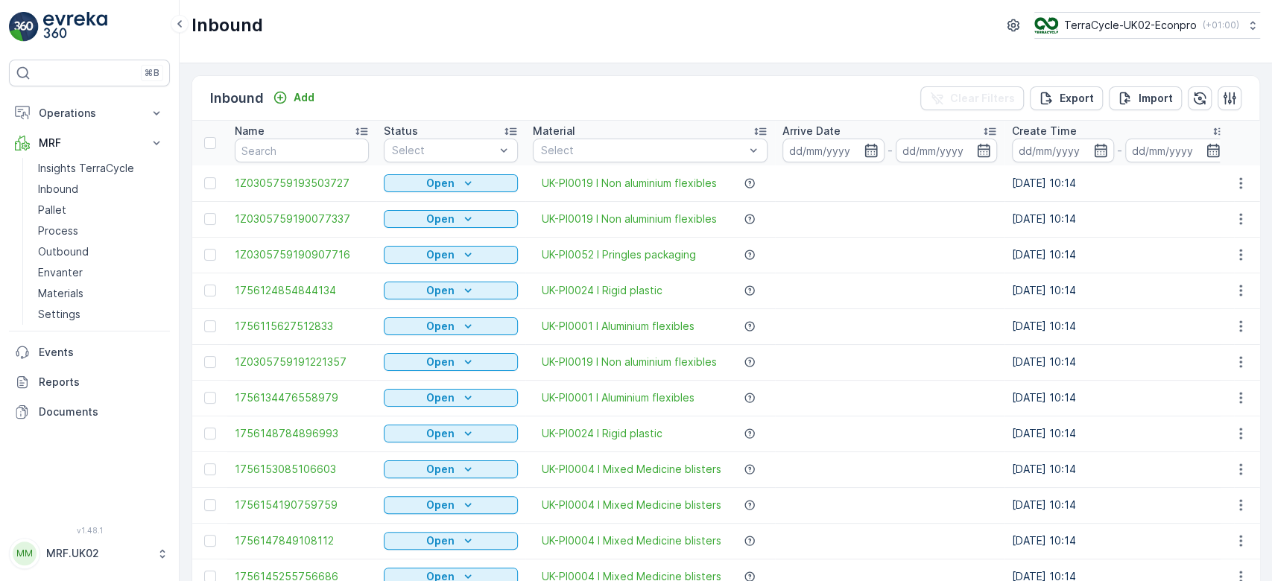
click at [253, 154] on input "text" at bounding box center [302, 151] width 134 height 24
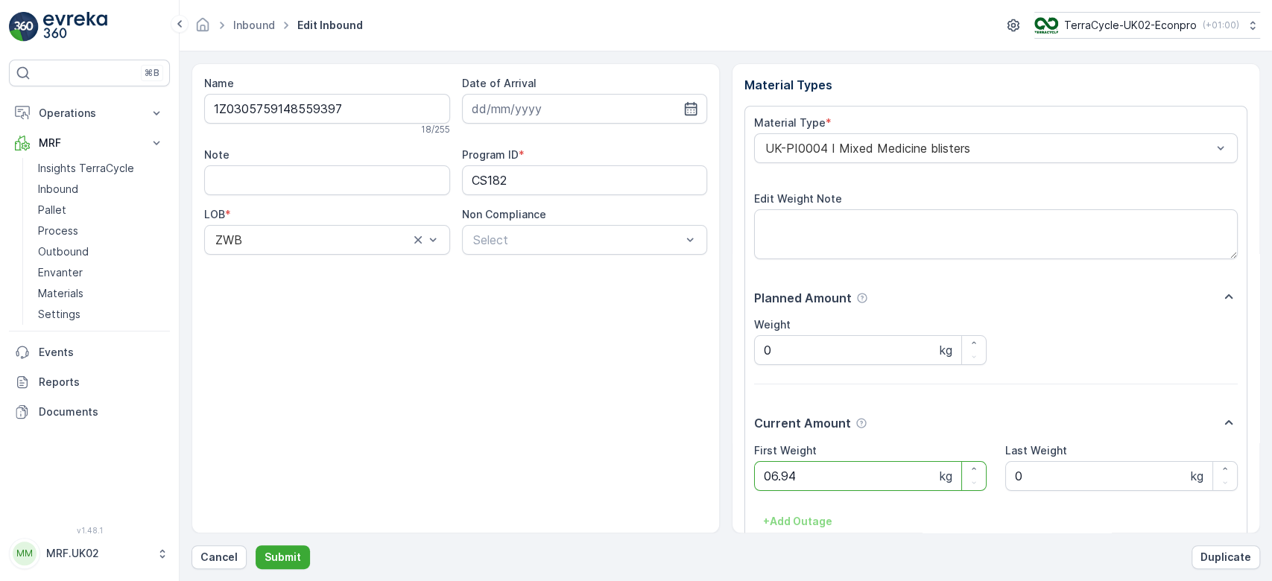
click at [256, 545] on button "Submit" at bounding box center [283, 557] width 54 height 24
click at [908, 147] on div at bounding box center [988, 148] width 449 height 13
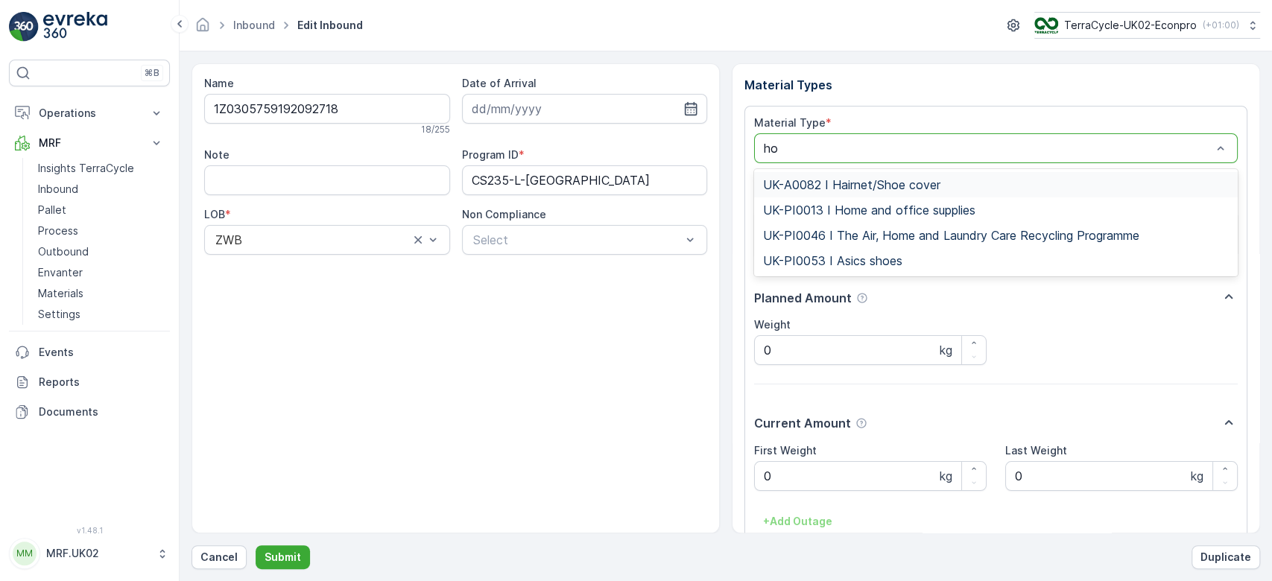
type input "hom"
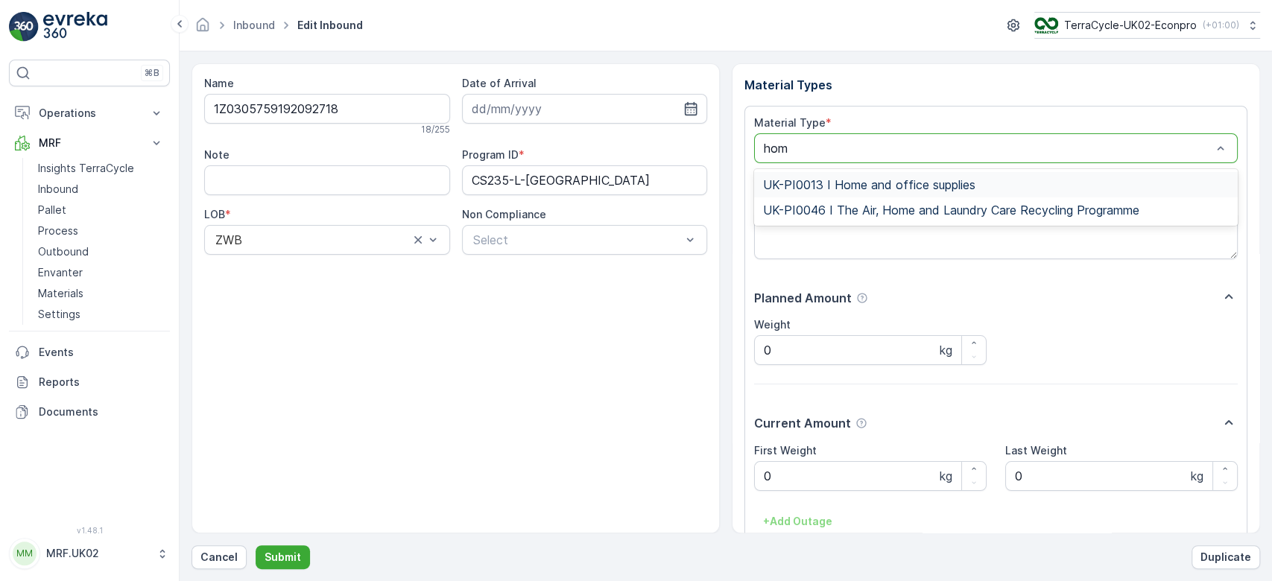
click at [881, 179] on span "UK-PI0013 I Home and office supplies" at bounding box center [869, 184] width 212 height 13
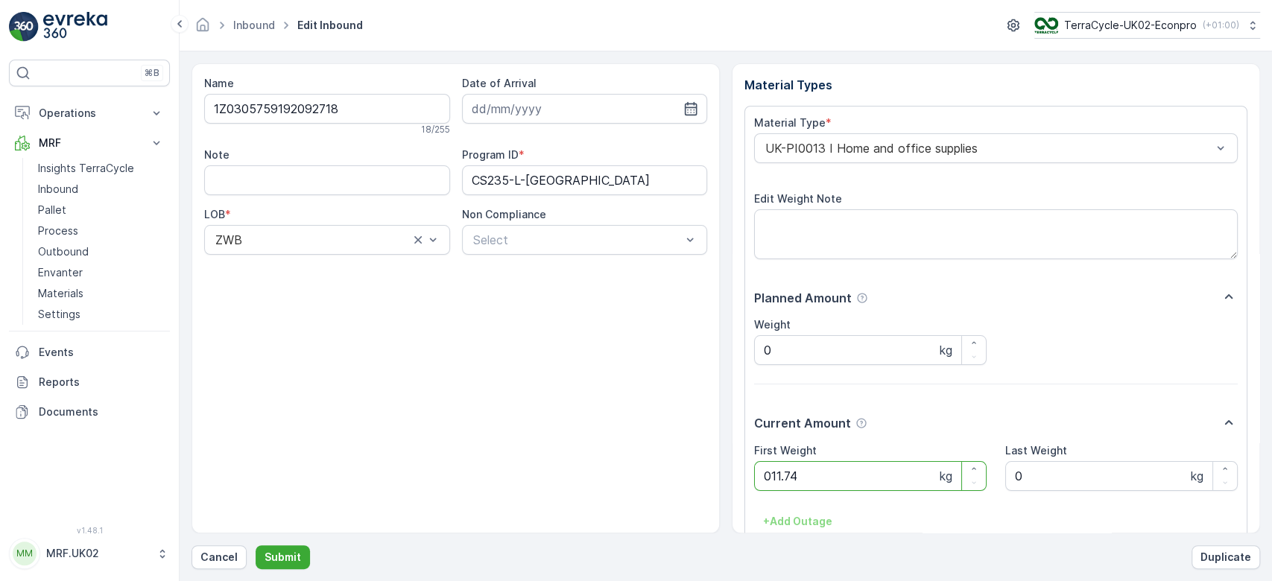
click at [256, 545] on button "Submit" at bounding box center [283, 557] width 54 height 24
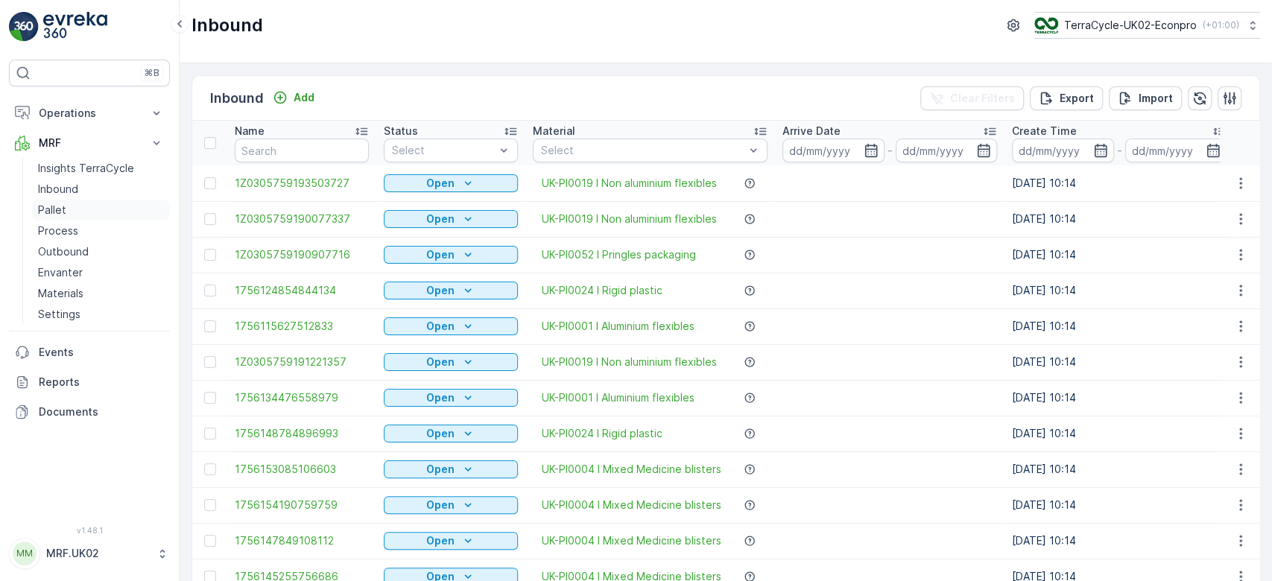
click at [88, 204] on link "Pallet" at bounding box center [101, 210] width 138 height 21
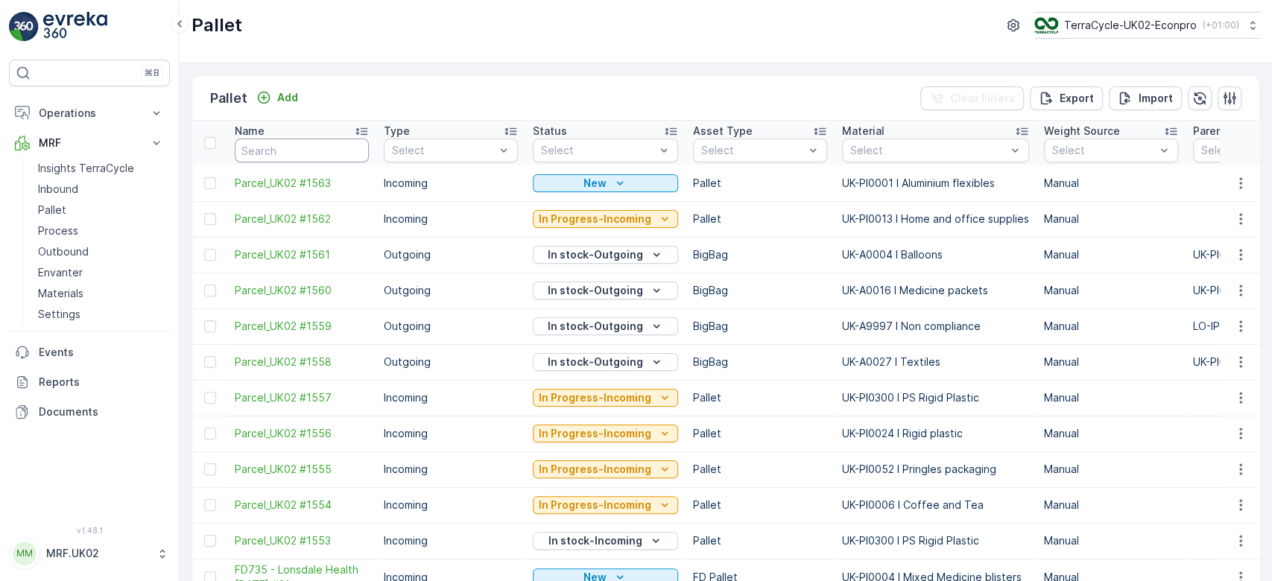
click at [270, 152] on input "text" at bounding box center [302, 151] width 134 height 24
type input "1556"
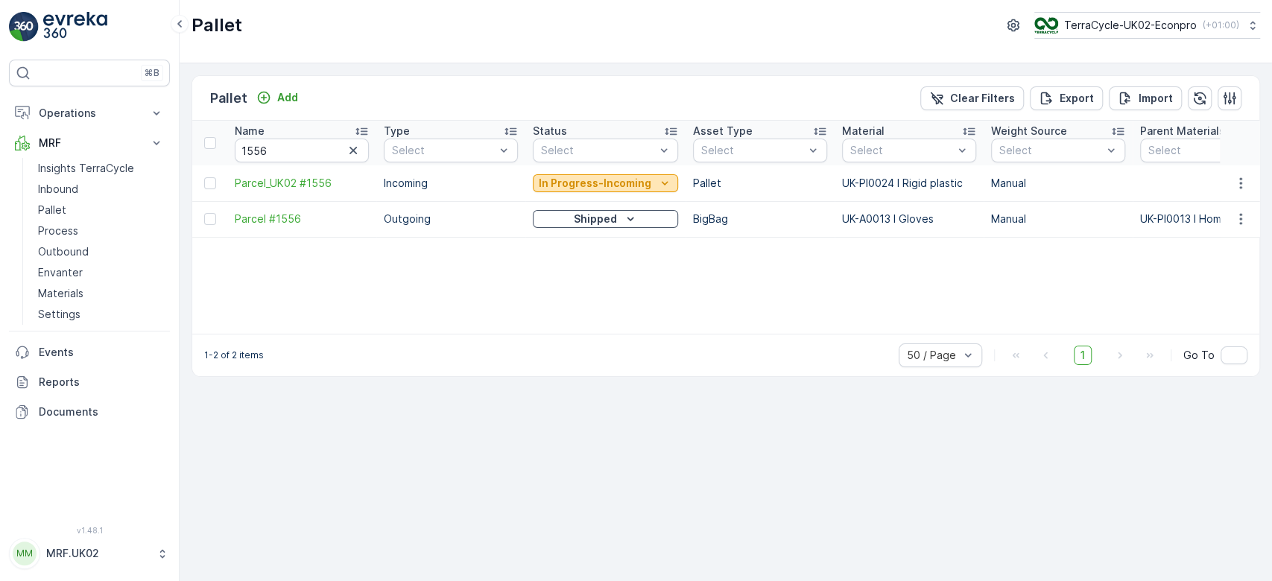
click at [595, 179] on p "In Progress-Incoming" at bounding box center [595, 183] width 113 height 15
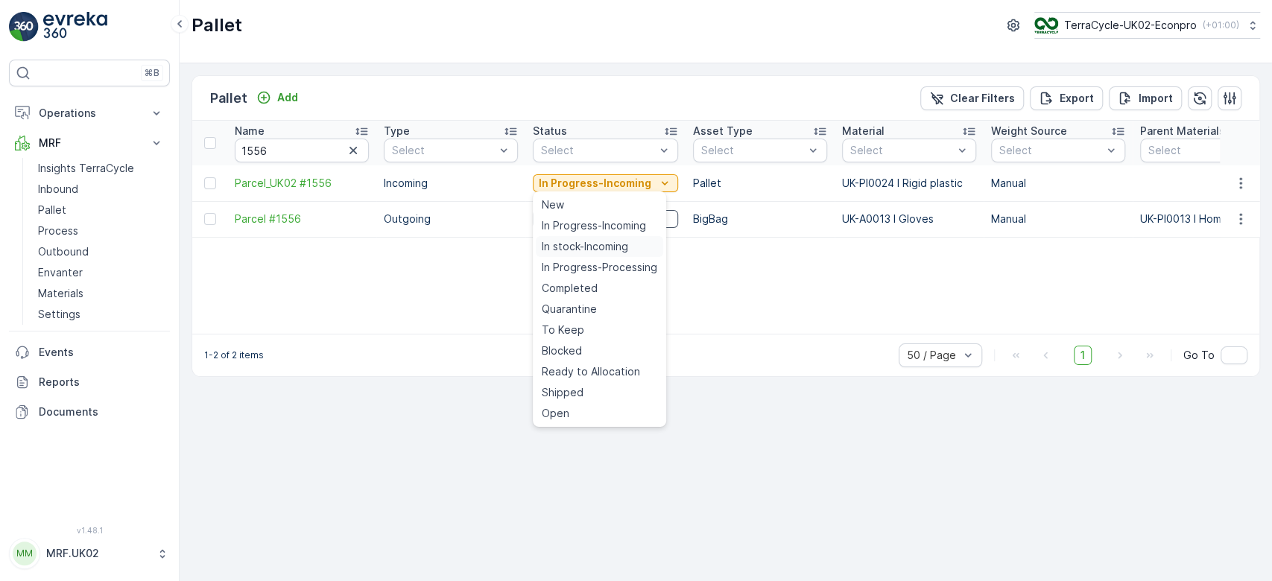
click at [582, 244] on span "In stock-Incoming" at bounding box center [585, 246] width 86 height 15
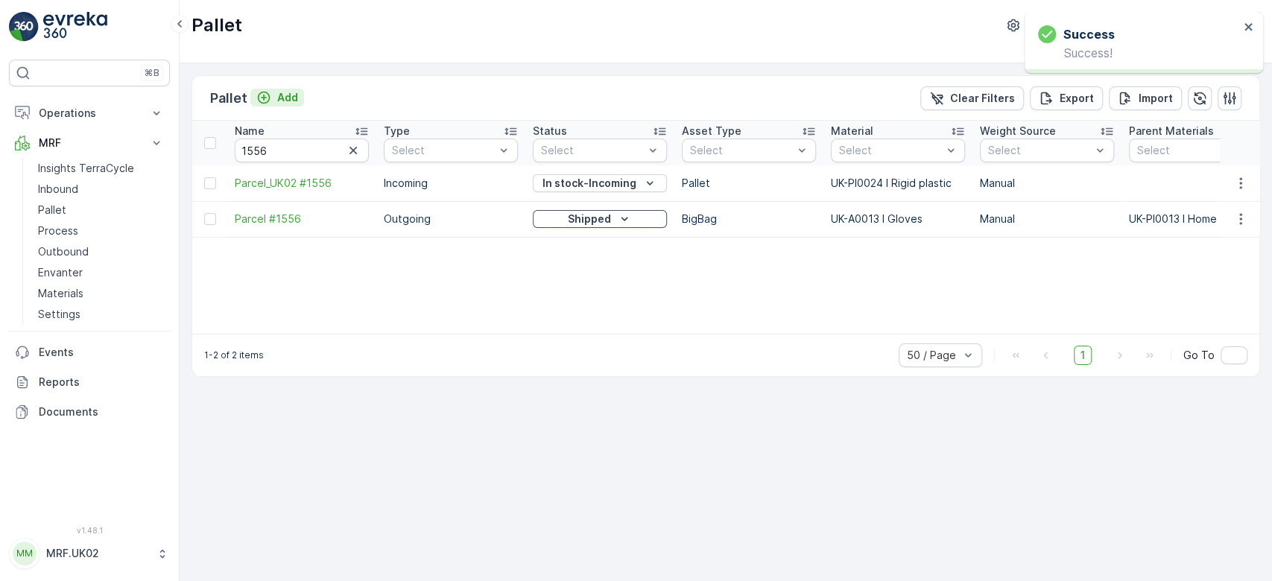
click at [282, 101] on p "Add" at bounding box center [287, 97] width 21 height 15
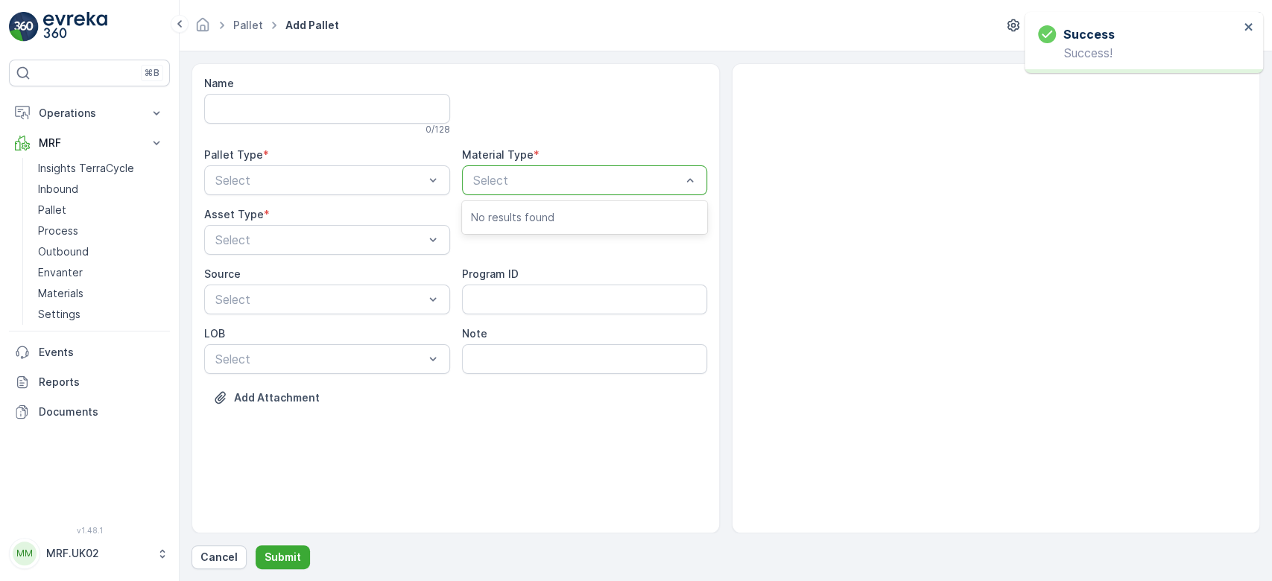
click at [524, 183] on div at bounding box center [578, 180] width 212 height 13
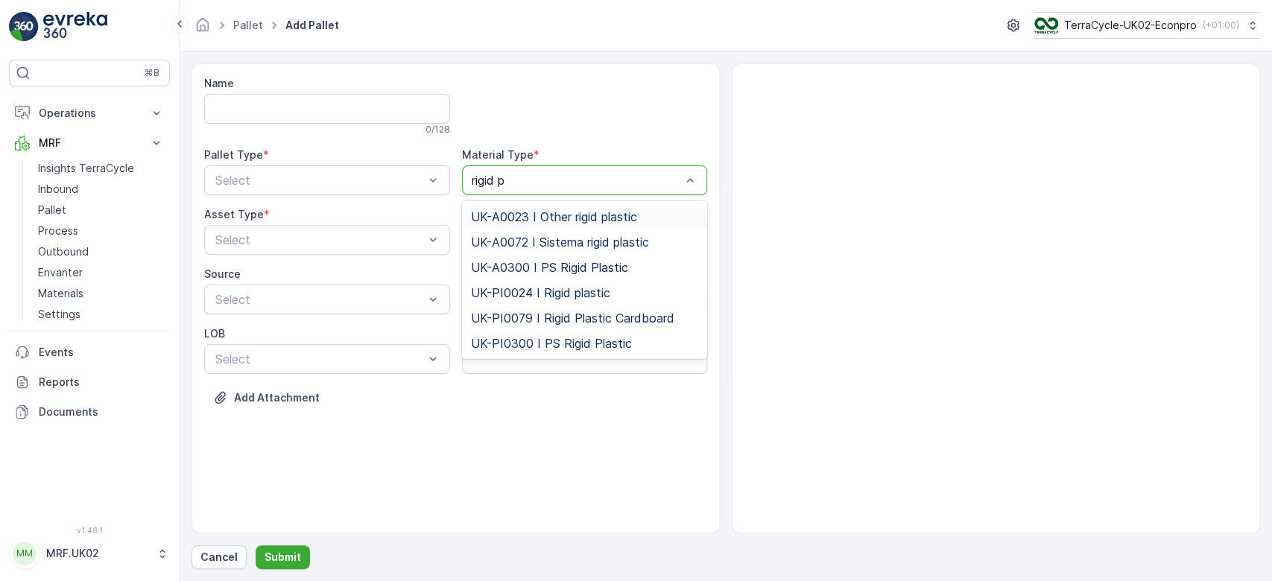
type input "rigid pl"
click at [554, 289] on span "UK-PI0024 I Rigid plastic" at bounding box center [540, 292] width 139 height 13
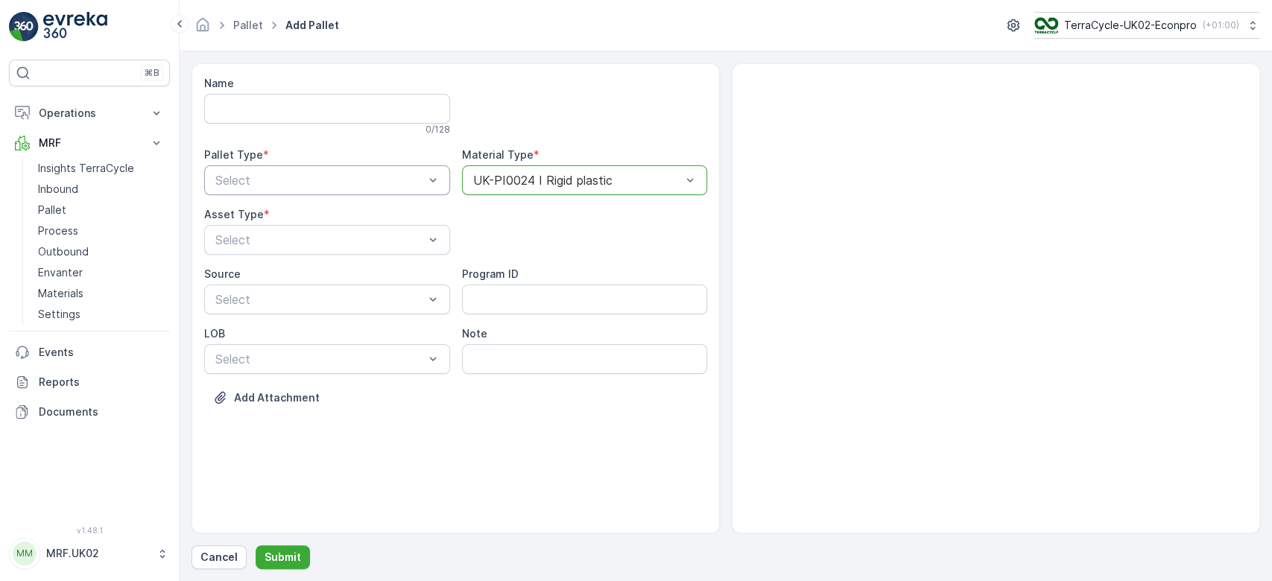
click at [375, 174] on div at bounding box center [320, 180] width 212 height 13
click at [308, 213] on div "Incoming" at bounding box center [327, 216] width 228 height 13
click at [292, 241] on div at bounding box center [320, 239] width 212 height 13
click at [245, 296] on div "Pallet" at bounding box center [327, 301] width 228 height 13
click at [270, 557] on p "Submit" at bounding box center [283, 557] width 37 height 15
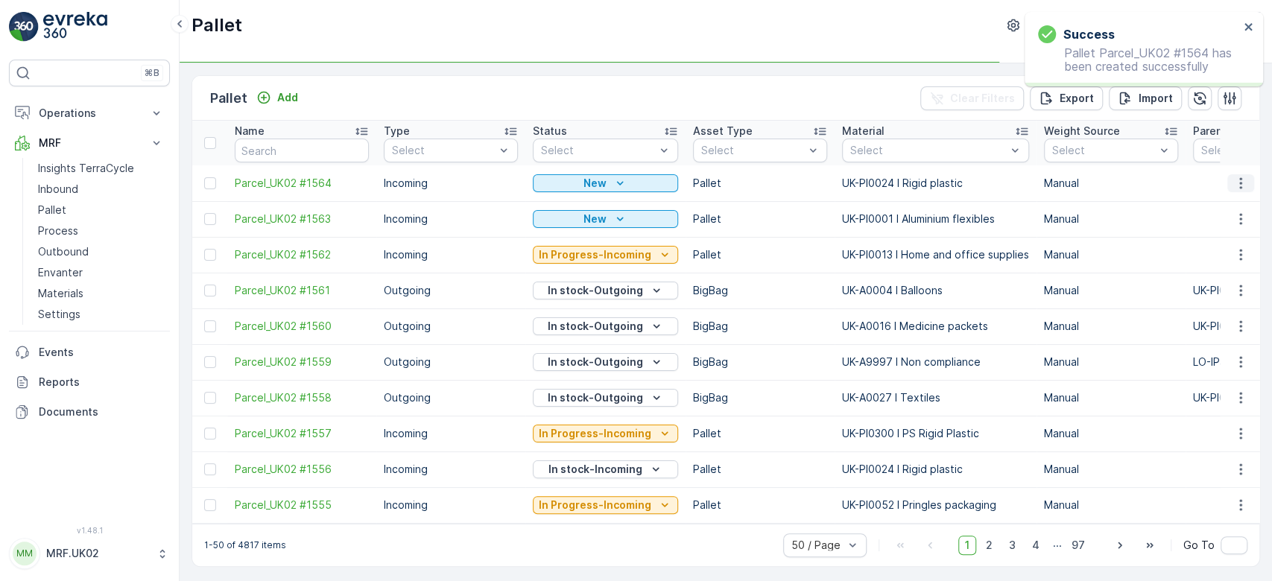
click at [1236, 177] on icon "button" at bounding box center [1240, 183] width 15 height 15
click at [1226, 284] on div "Print QR" at bounding box center [1223, 288] width 98 height 21
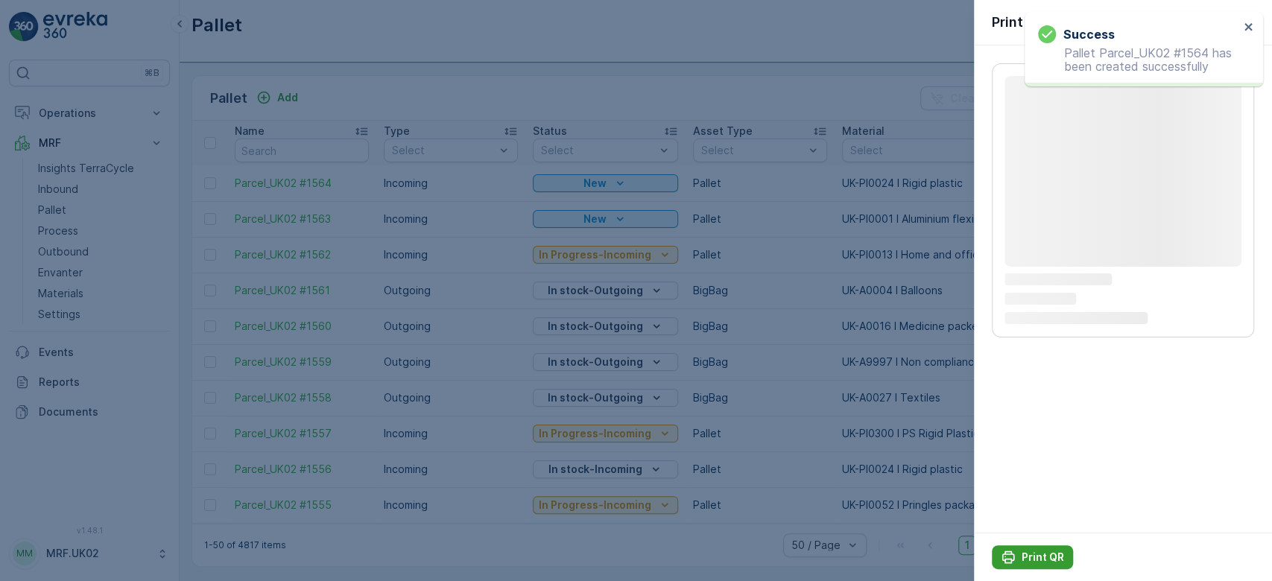
click at [1045, 560] on p "Print QR" at bounding box center [1043, 557] width 42 height 15
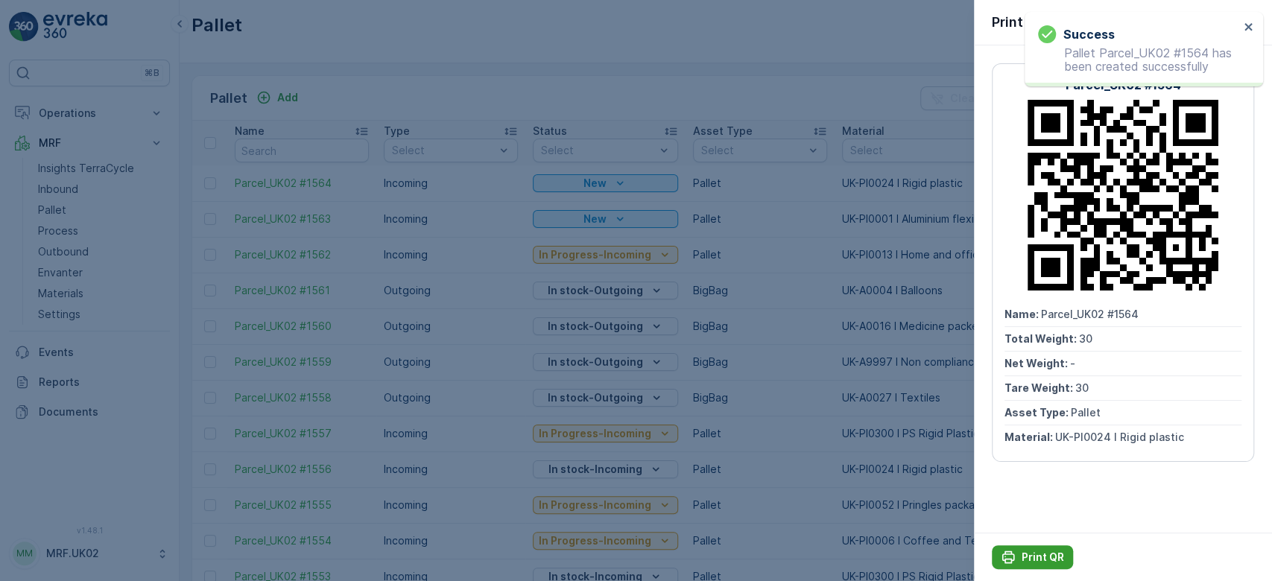
click at [1039, 555] on p "Print QR" at bounding box center [1043, 557] width 42 height 15
click at [60, 188] on div at bounding box center [636, 290] width 1272 height 581
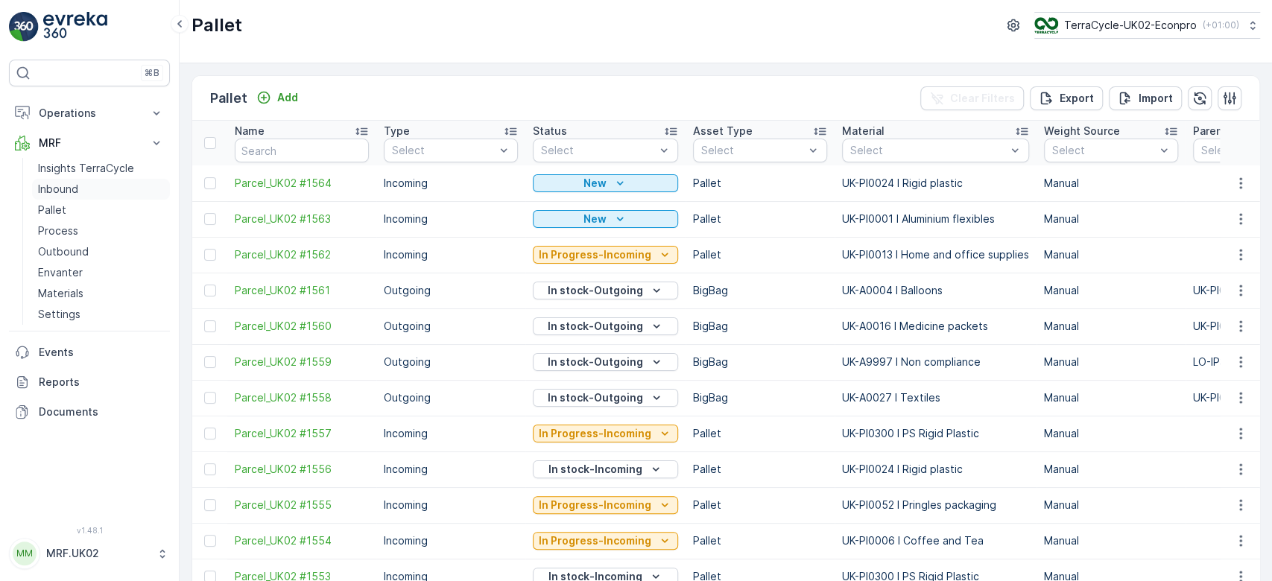
click at [60, 188] on p "Inbound" at bounding box center [58, 189] width 40 height 15
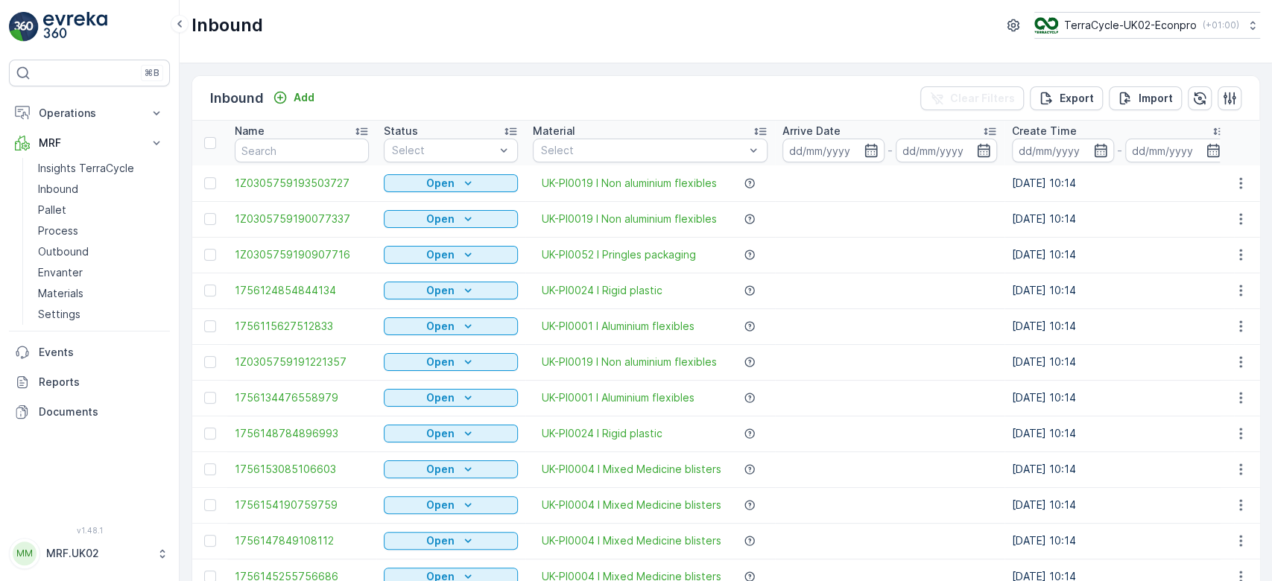
click at [256, 152] on input "text" at bounding box center [302, 151] width 134 height 24
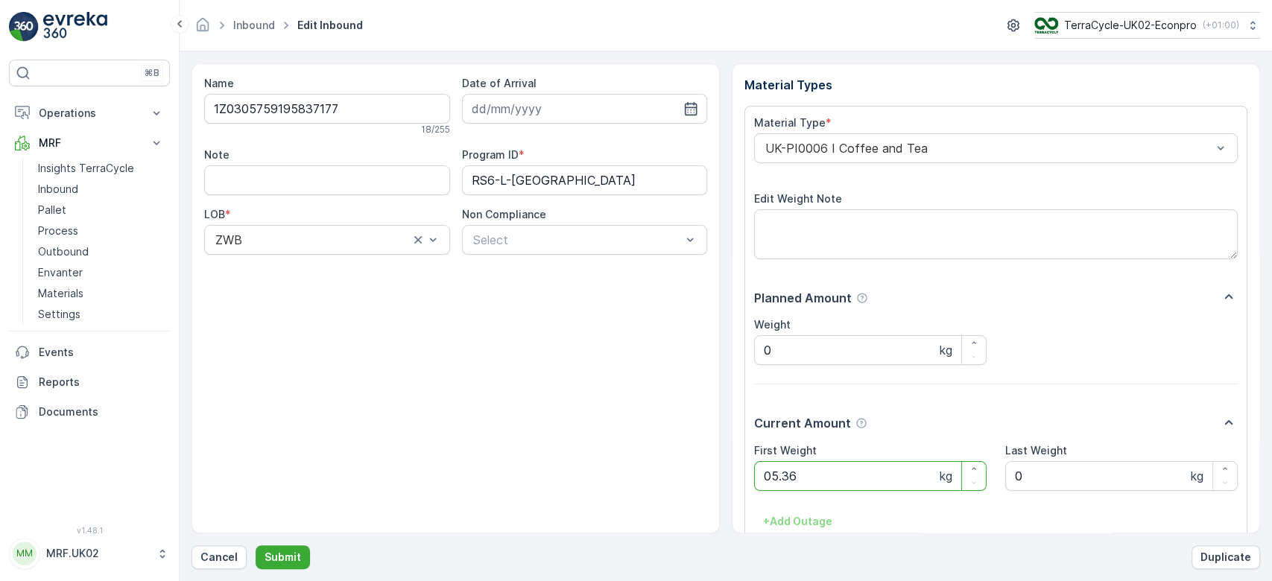
click at [256, 545] on button "Submit" at bounding box center [283, 557] width 54 height 24
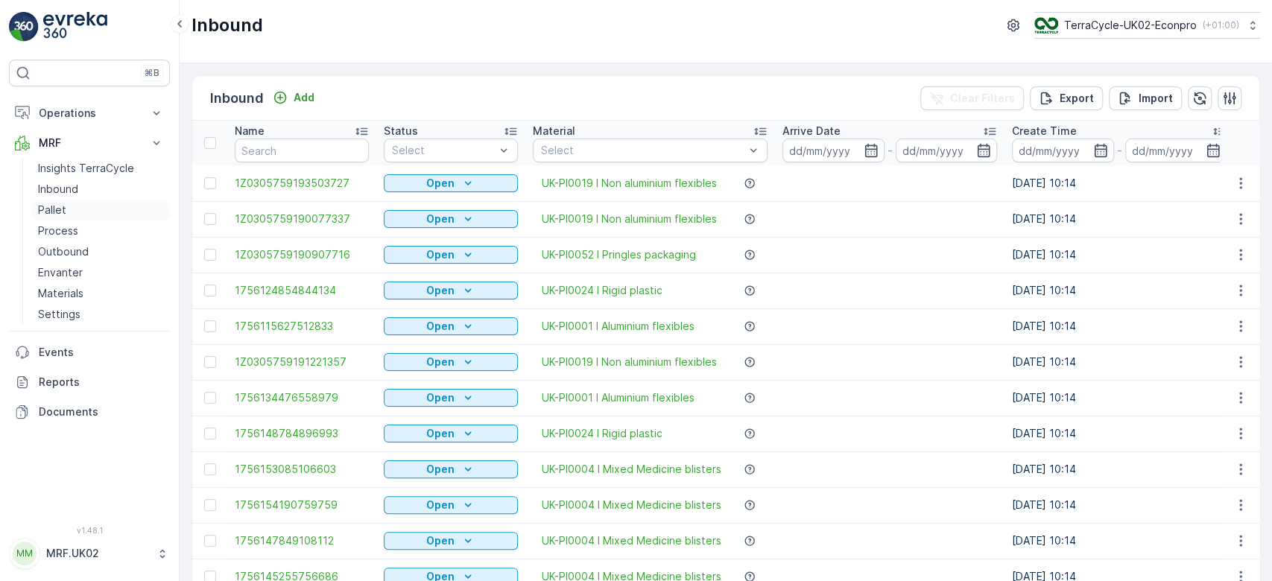
click at [95, 206] on link "Pallet" at bounding box center [101, 210] width 138 height 21
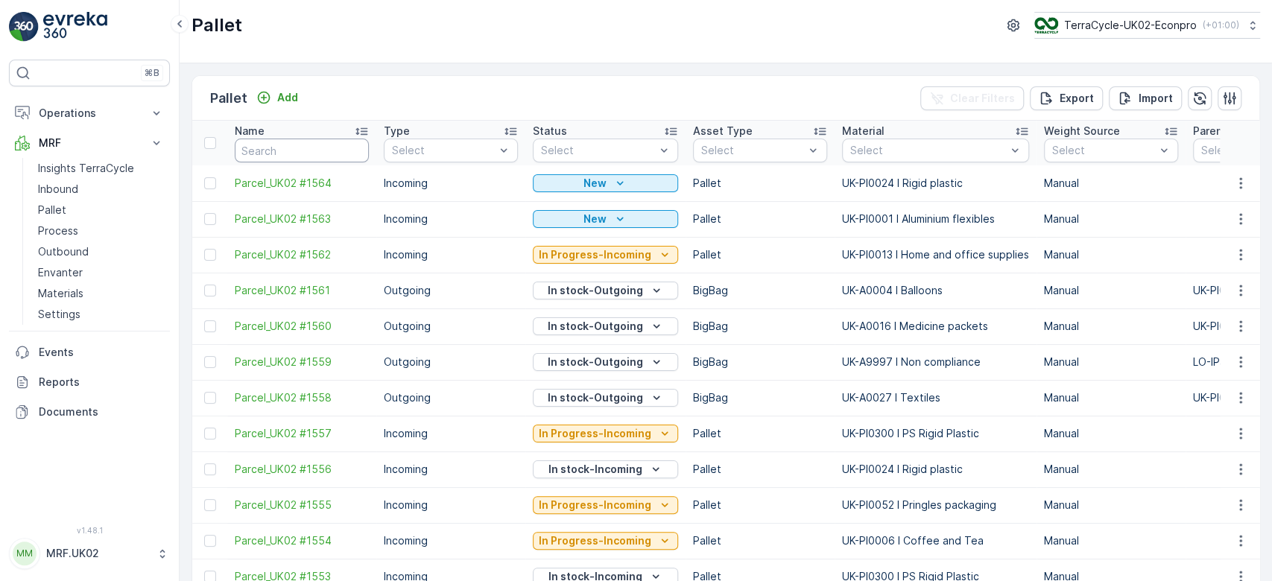
click at [266, 152] on input "text" at bounding box center [302, 151] width 134 height 24
type input "1535"
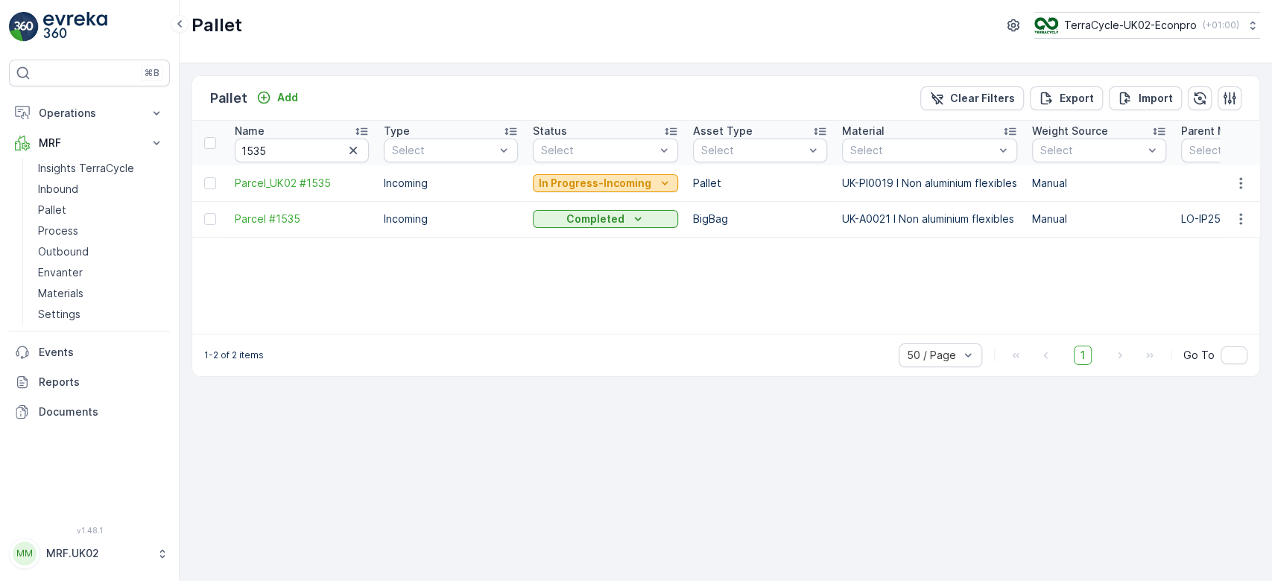
click at [597, 178] on p "In Progress-Incoming" at bounding box center [595, 183] width 113 height 15
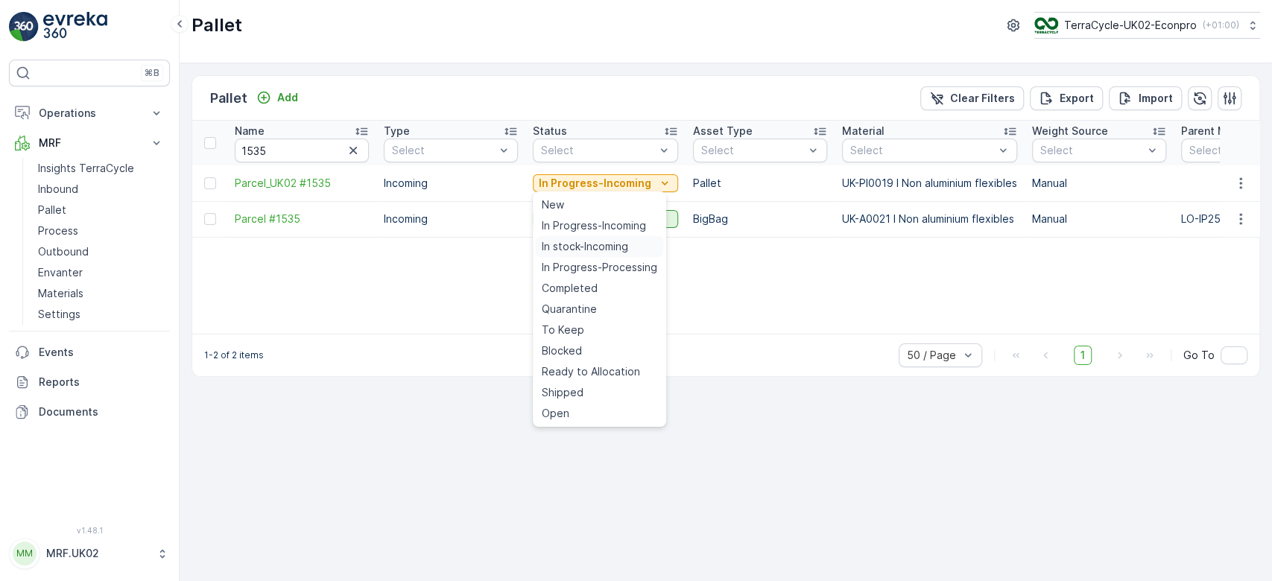
click at [574, 244] on span "In stock-Incoming" at bounding box center [585, 246] width 86 height 15
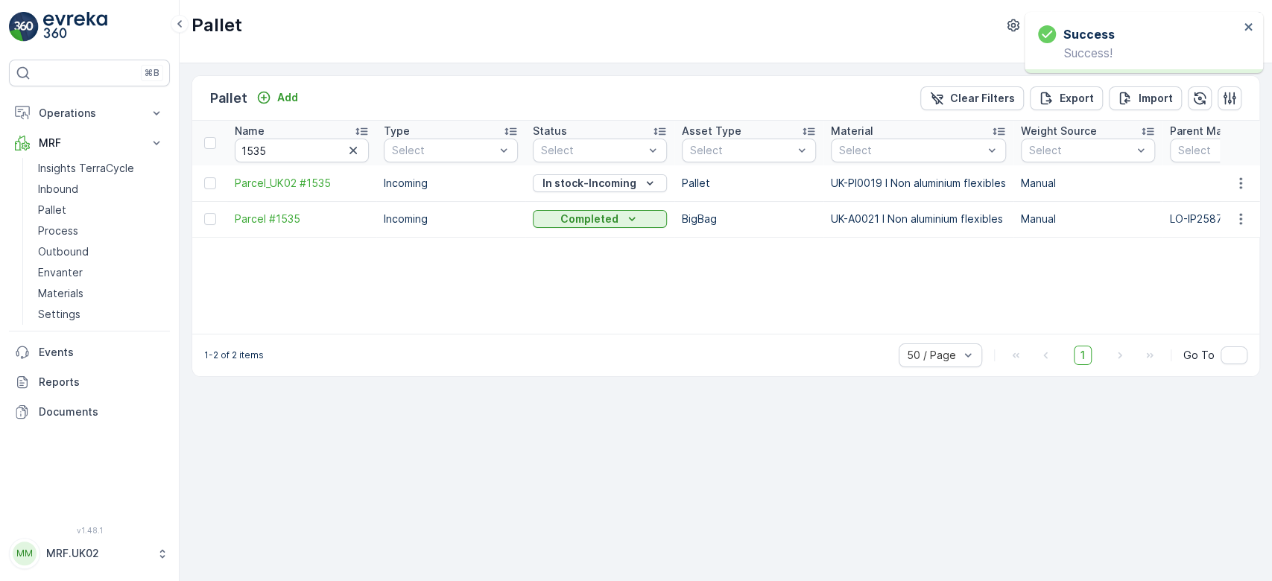
click at [346, 150] on icon "button" at bounding box center [353, 150] width 15 height 15
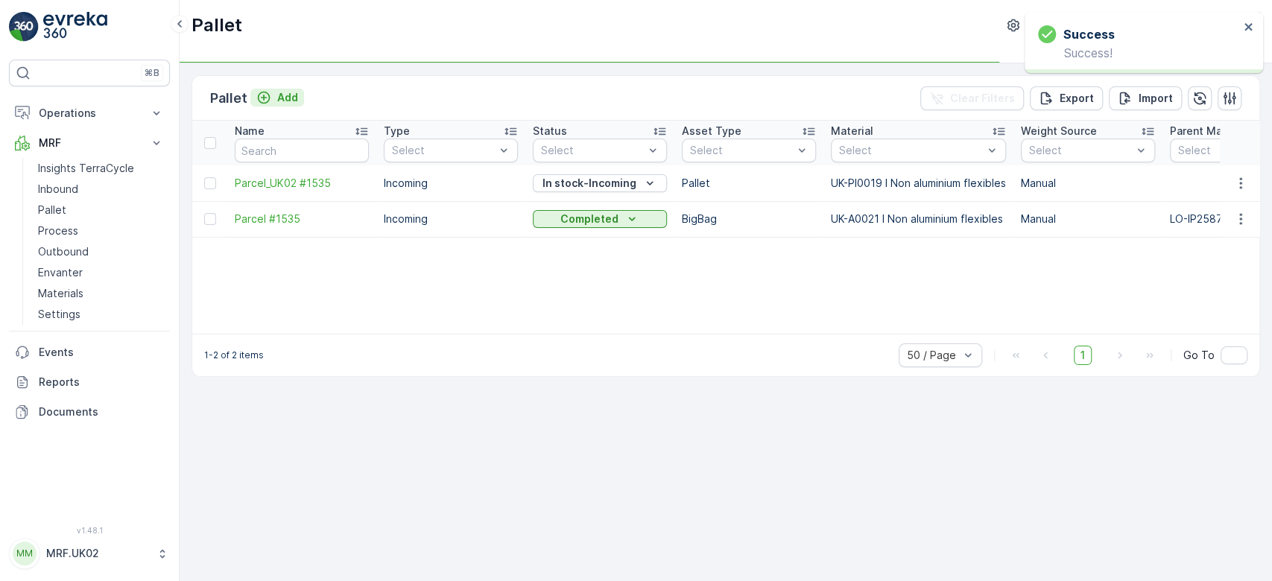
click at [277, 104] on p "Add" at bounding box center [287, 97] width 21 height 15
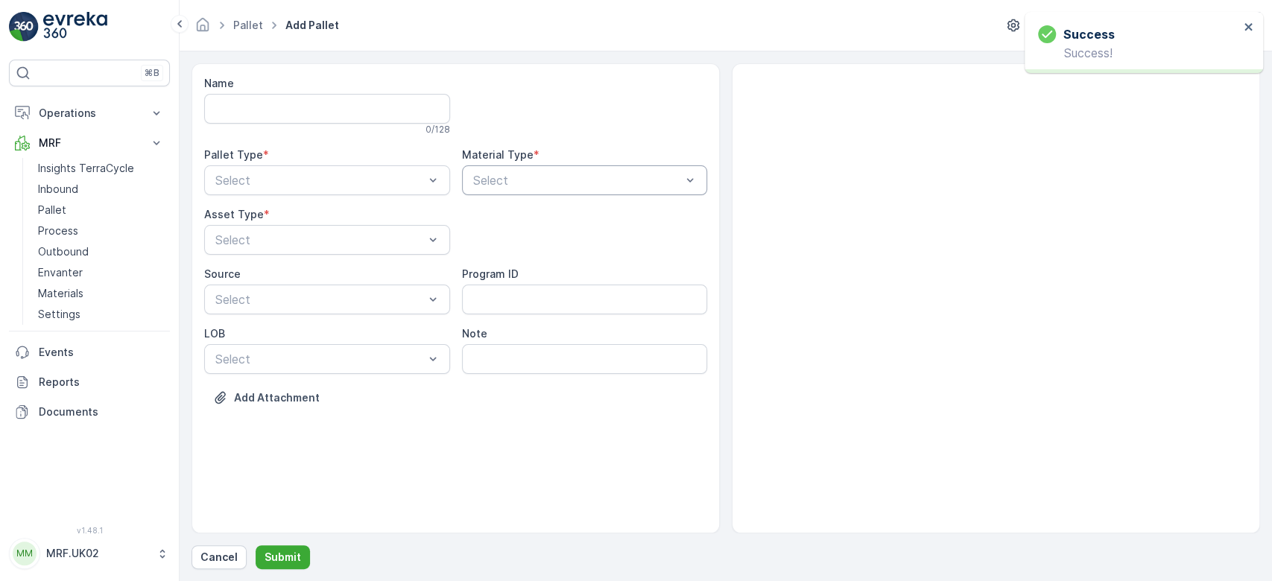
click at [508, 177] on div at bounding box center [578, 180] width 212 height 13
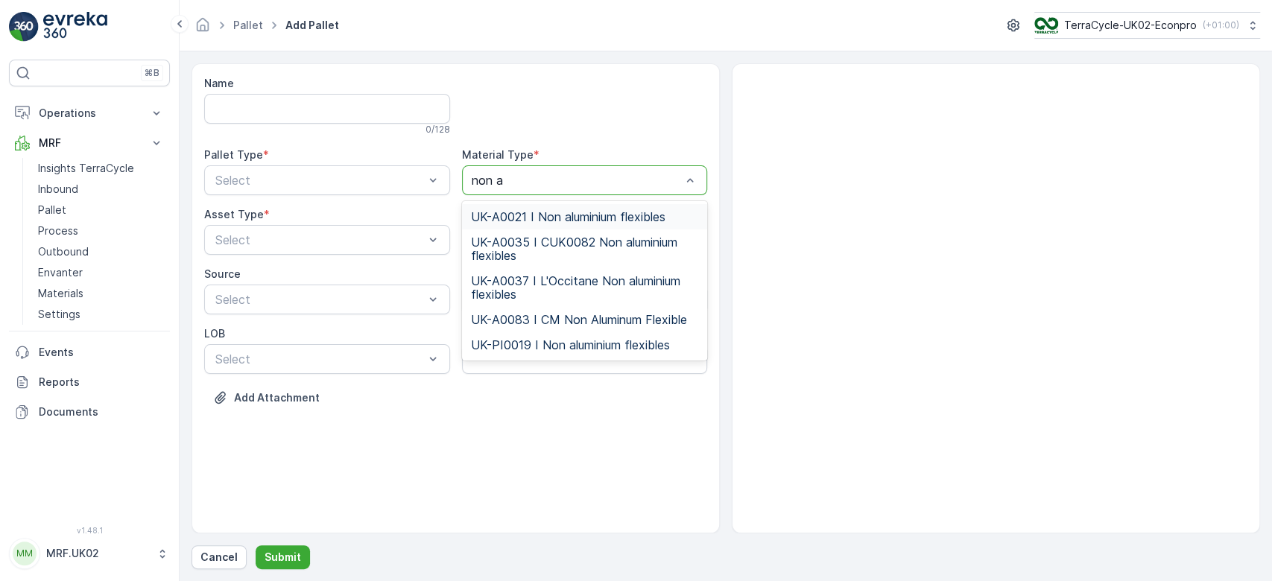
type input "non al"
click at [568, 348] on span "UK-PI0019 I Non aluminium flexibles" at bounding box center [570, 344] width 199 height 13
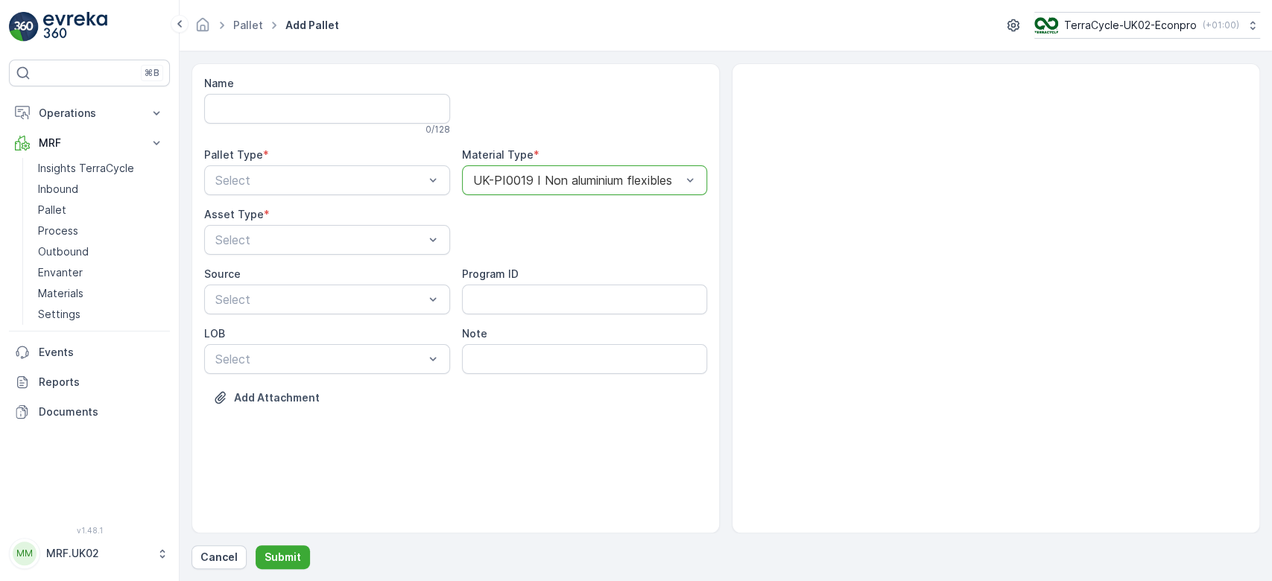
click at [364, 164] on div "Pallet Type * Select" at bounding box center [327, 172] width 246 height 48
click at [328, 181] on div at bounding box center [320, 180] width 212 height 13
click at [251, 214] on span "Incoming" at bounding box center [238, 216] width 50 height 13
click at [246, 233] on div at bounding box center [320, 239] width 212 height 13
click at [231, 303] on span "Pallet" at bounding box center [228, 301] width 31 height 13
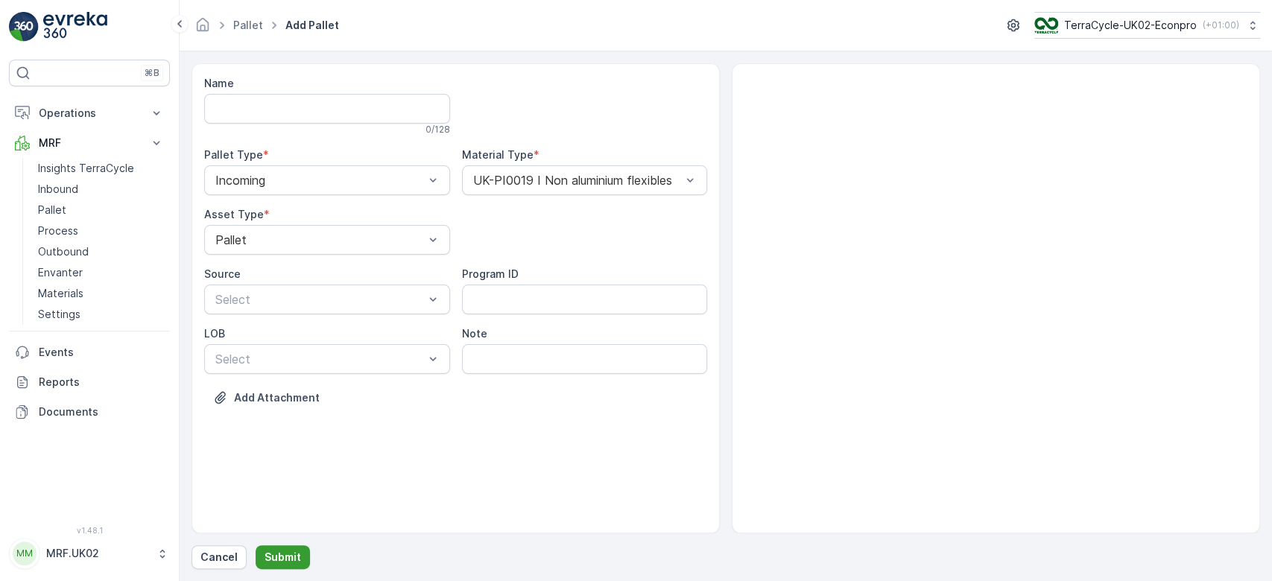
click at [281, 563] on p "Submit" at bounding box center [283, 557] width 37 height 15
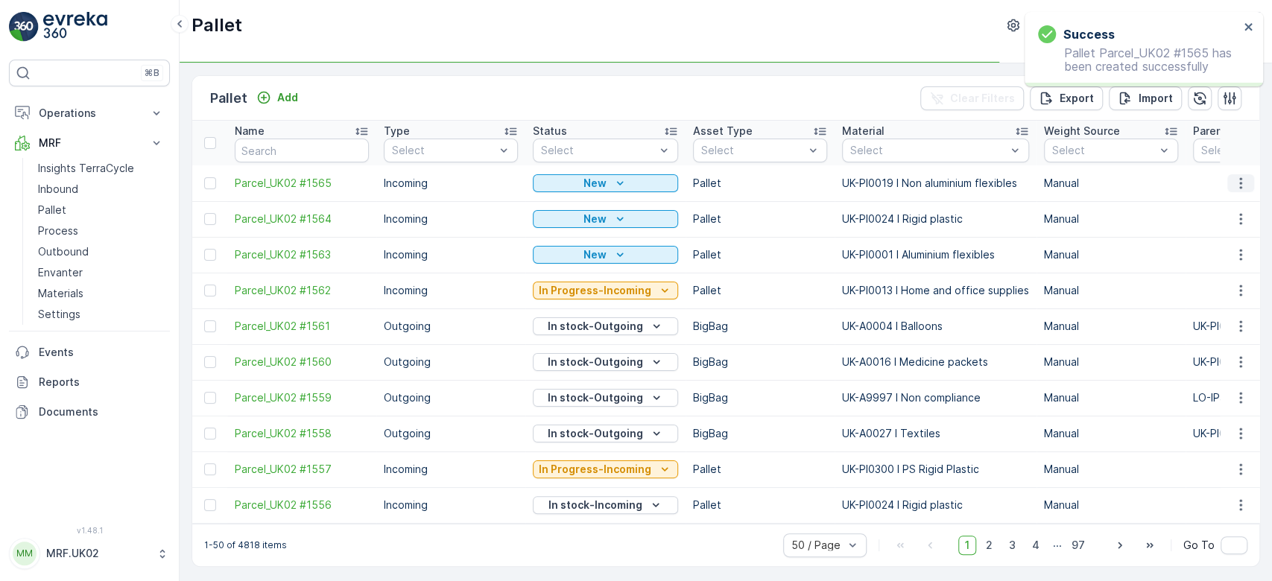
click at [1250, 186] on button "button" at bounding box center [1240, 183] width 27 height 18
click at [1230, 282] on div "Print QR" at bounding box center [1223, 288] width 98 height 21
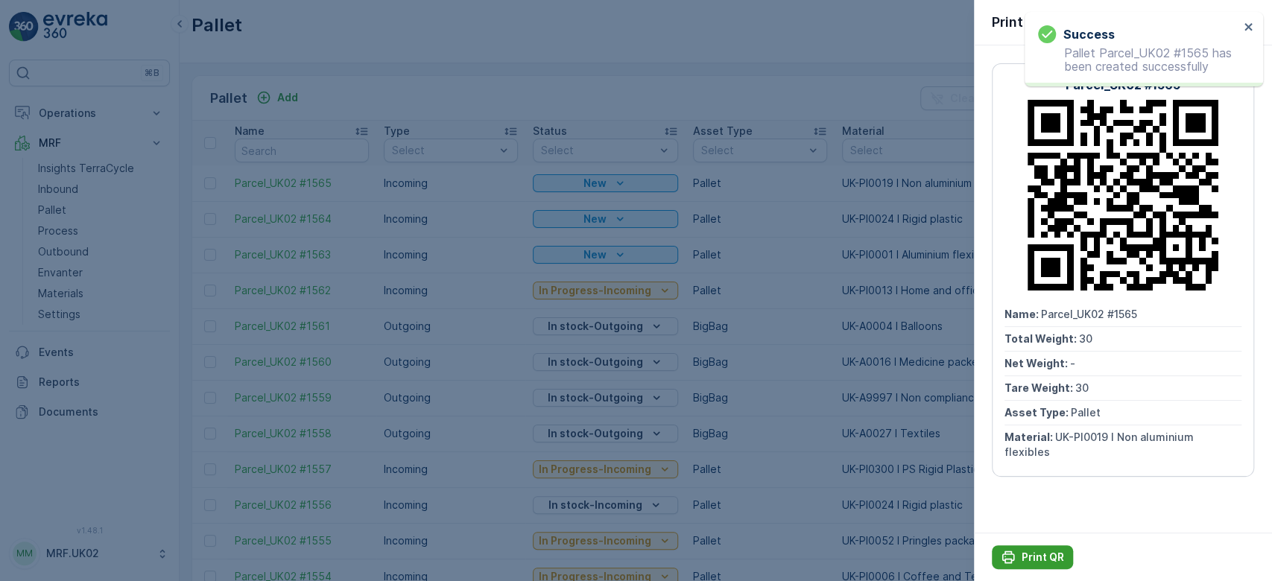
click at [1036, 553] on p "Print QR" at bounding box center [1043, 557] width 42 height 15
click at [64, 187] on div at bounding box center [636, 290] width 1272 height 581
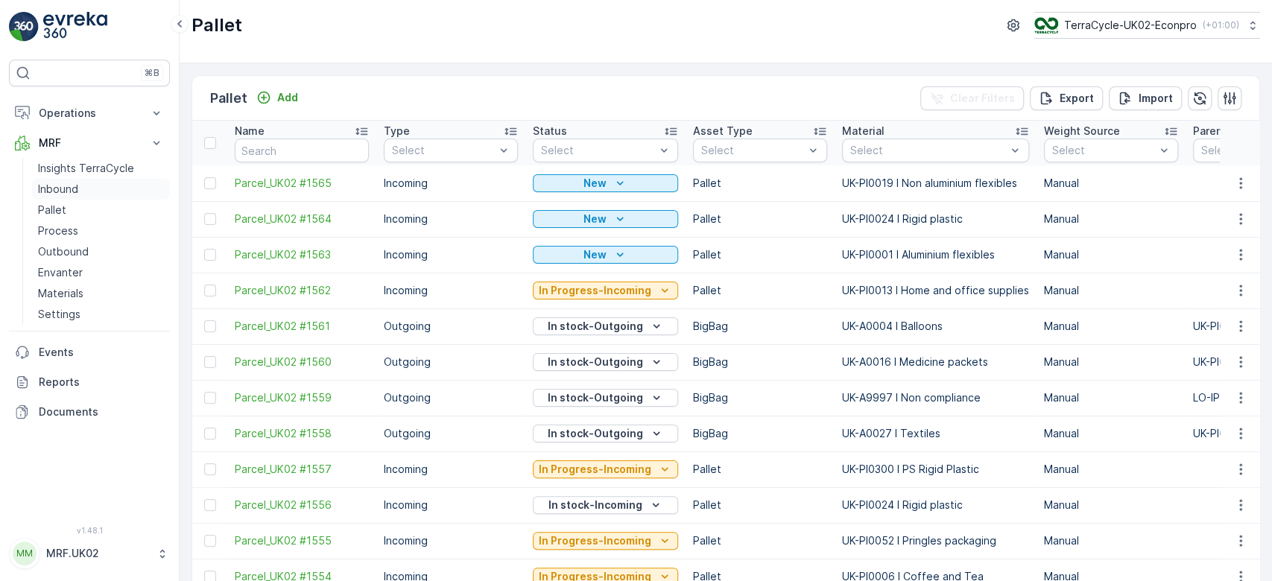
click at [64, 187] on p "Inbound" at bounding box center [58, 189] width 40 height 15
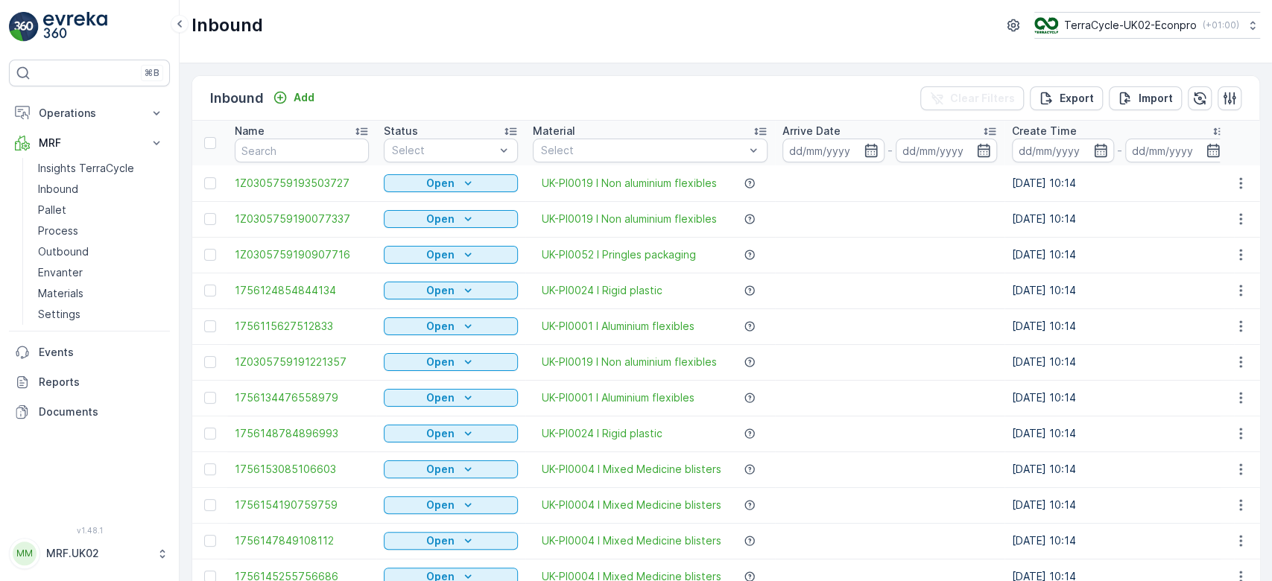
click at [259, 147] on input "text" at bounding box center [302, 151] width 134 height 24
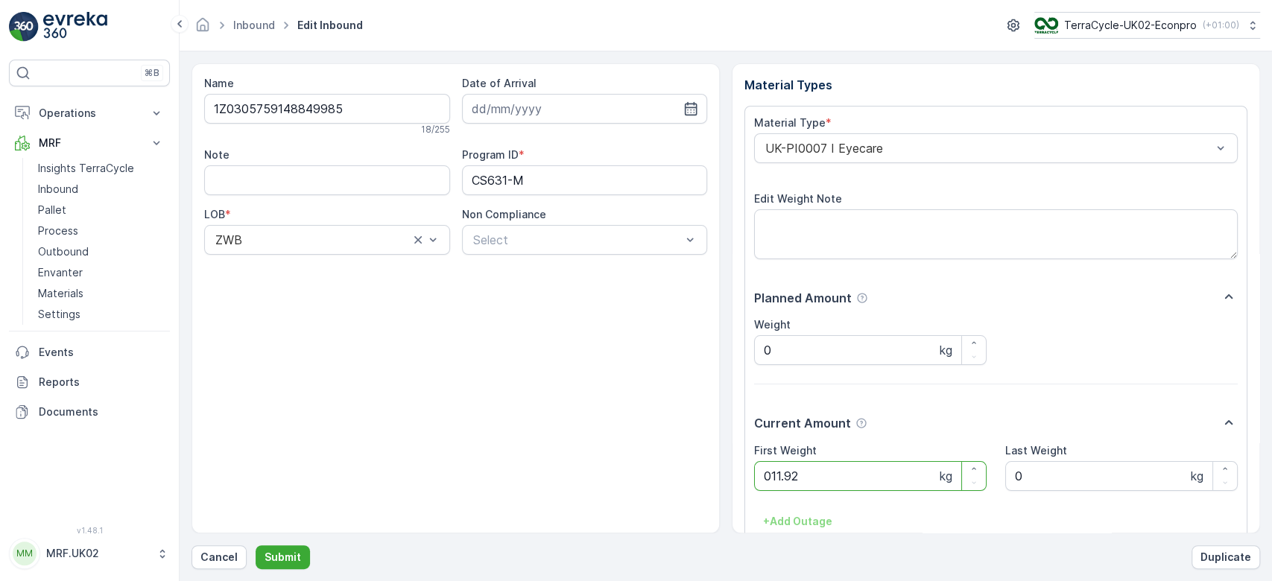
click at [256, 545] on button "Submit" at bounding box center [283, 557] width 54 height 24
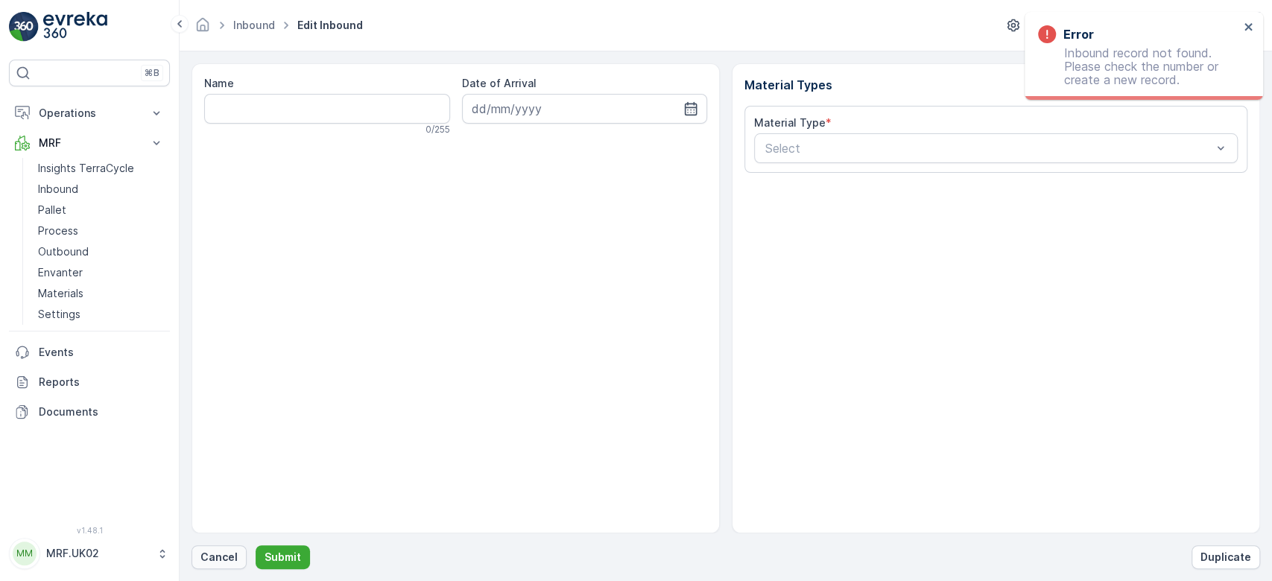
click at [220, 556] on p "Cancel" at bounding box center [218, 557] width 37 height 15
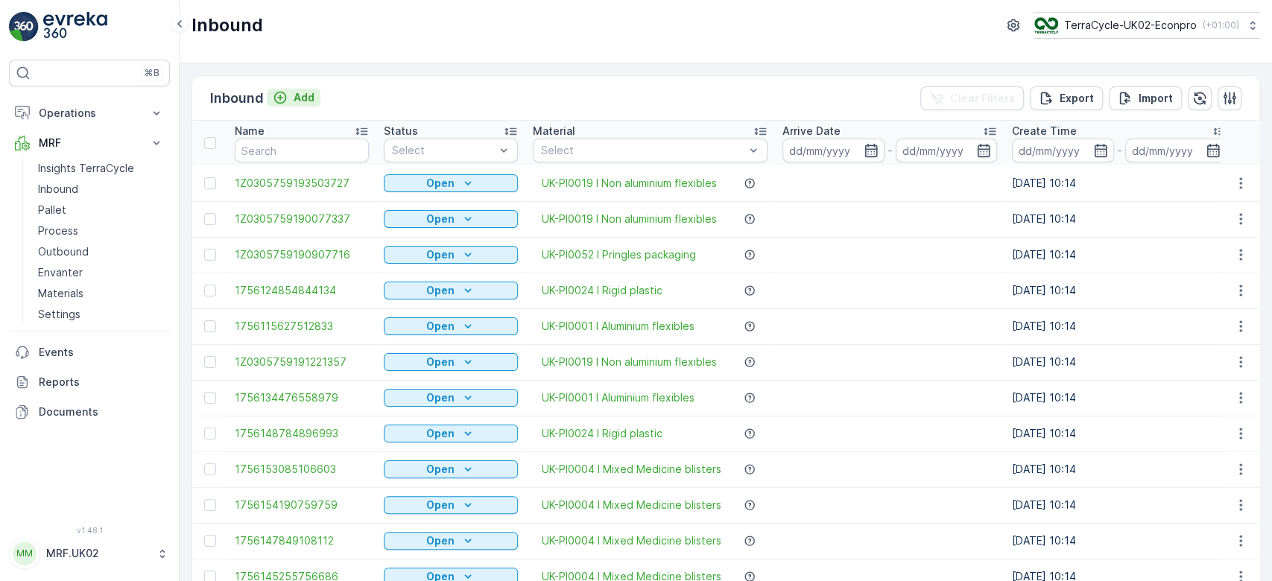
click at [300, 91] on p "Add" at bounding box center [304, 97] width 21 height 15
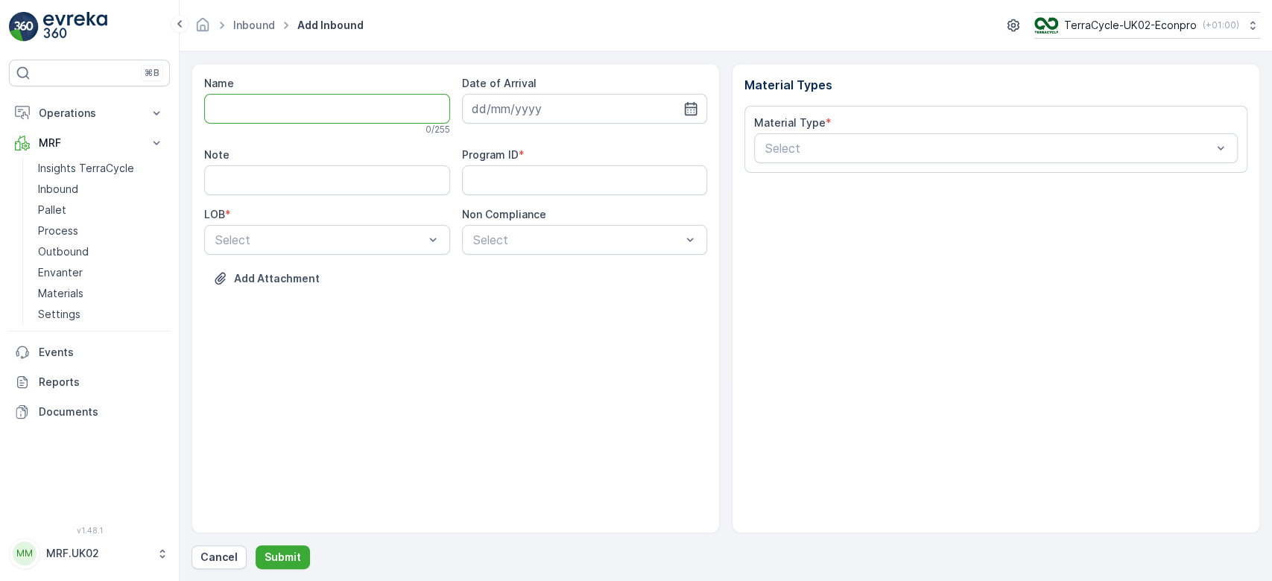
click at [283, 113] on input "Name" at bounding box center [327, 109] width 246 height 30
type input "1Z0305759148174883"
click at [256, 545] on button "Submit" at bounding box center [283, 557] width 54 height 24
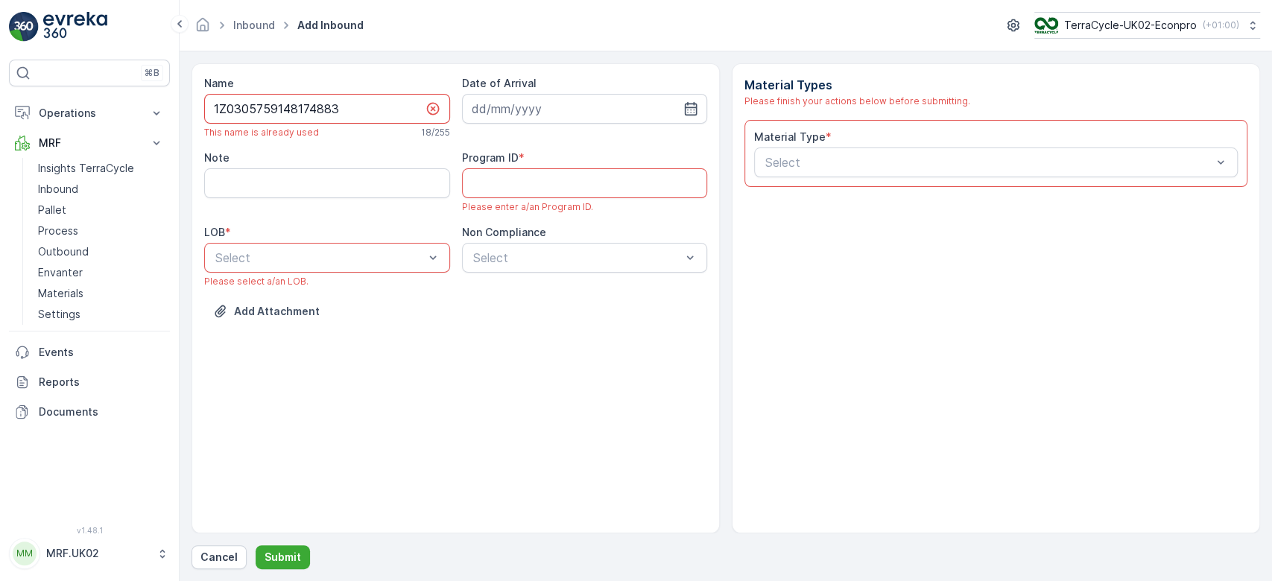
drag, startPoint x: 341, startPoint y: 110, endPoint x: 186, endPoint y: 111, distance: 155.0
click at [186, 111] on form "Name 1Z0305759148174883 This name is already used 18 / 255 Date of Arrival Note…" at bounding box center [726, 316] width 1092 height 530
click at [223, 563] on p "Cancel" at bounding box center [218, 557] width 37 height 15
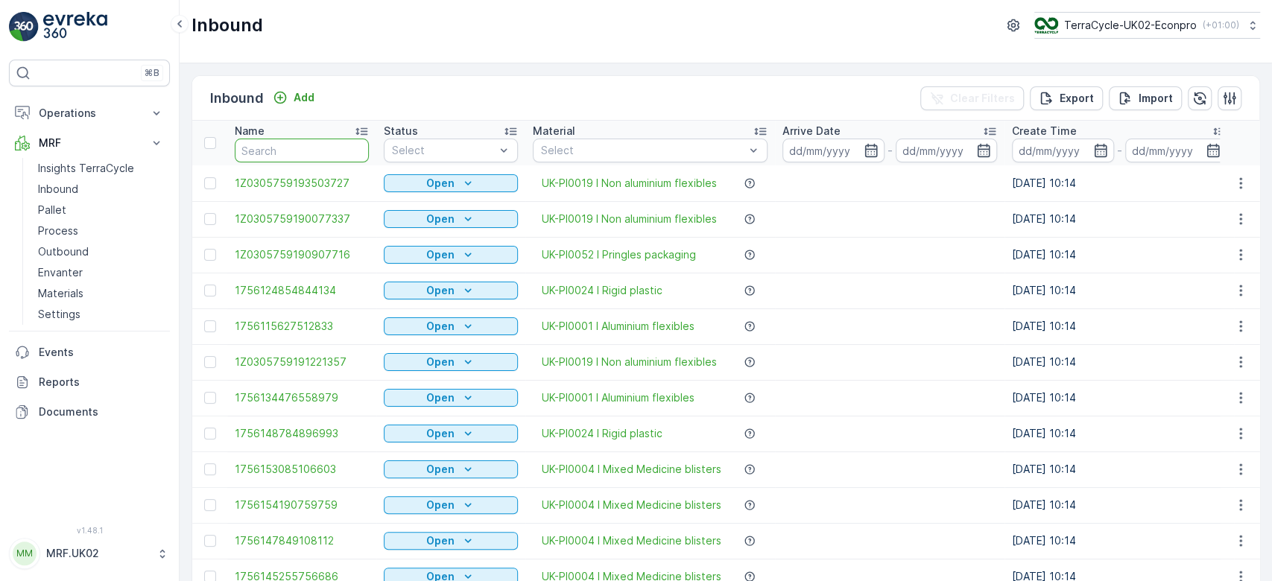
paste input "1Z0305759148174883"
type input "1Z0305759148174883"
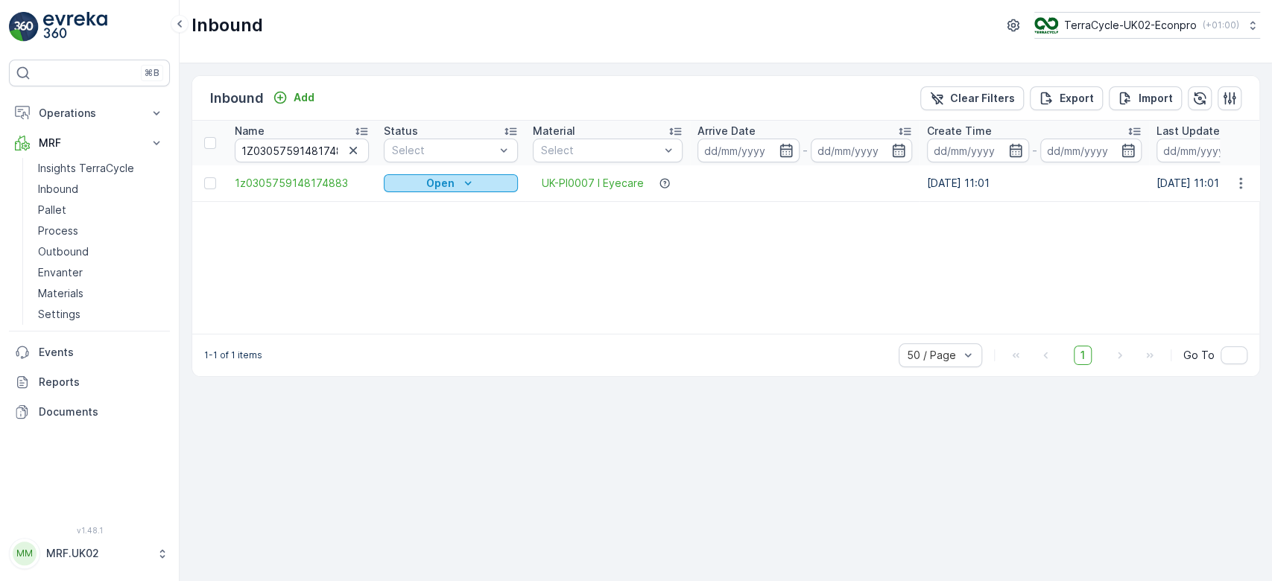
click at [431, 180] on p "Open" at bounding box center [440, 183] width 28 height 15
click at [411, 224] on span "Scanned" at bounding box center [415, 225] width 44 height 15
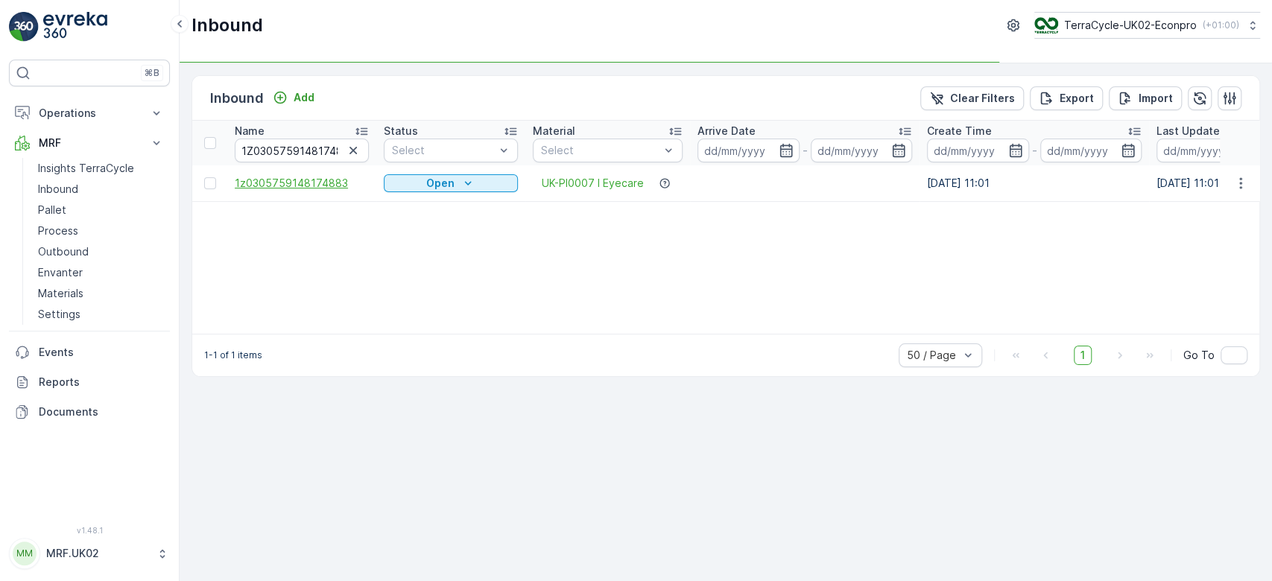
click at [311, 177] on span "1z0305759148174883" at bounding box center [302, 183] width 134 height 15
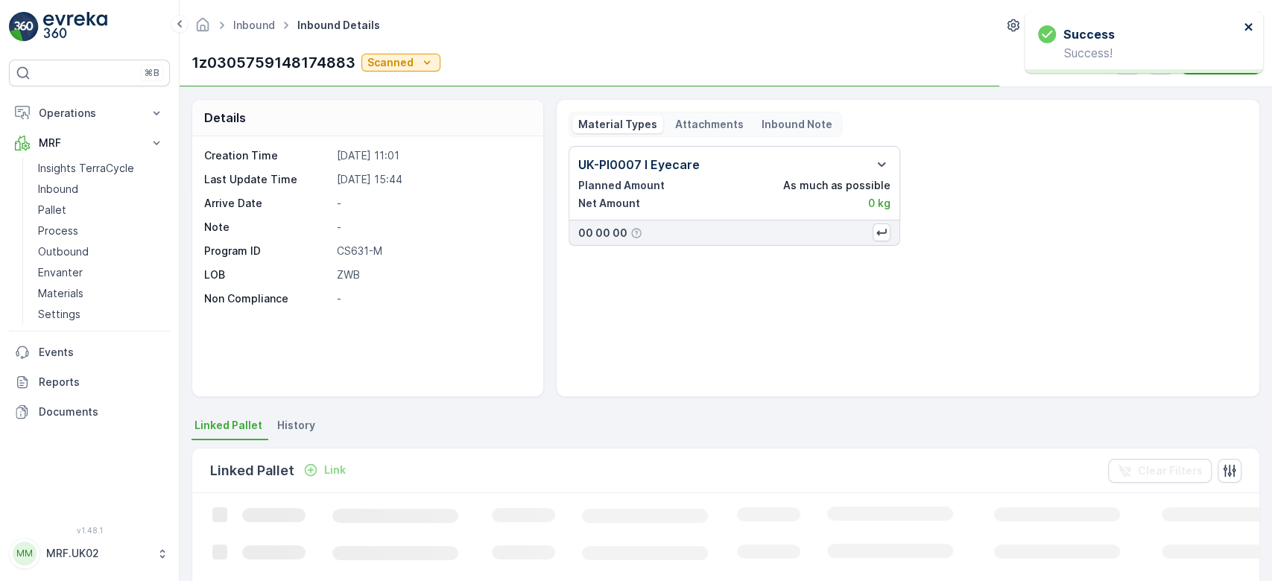
click at [1245, 24] on icon "close" at bounding box center [1247, 26] width 7 height 7
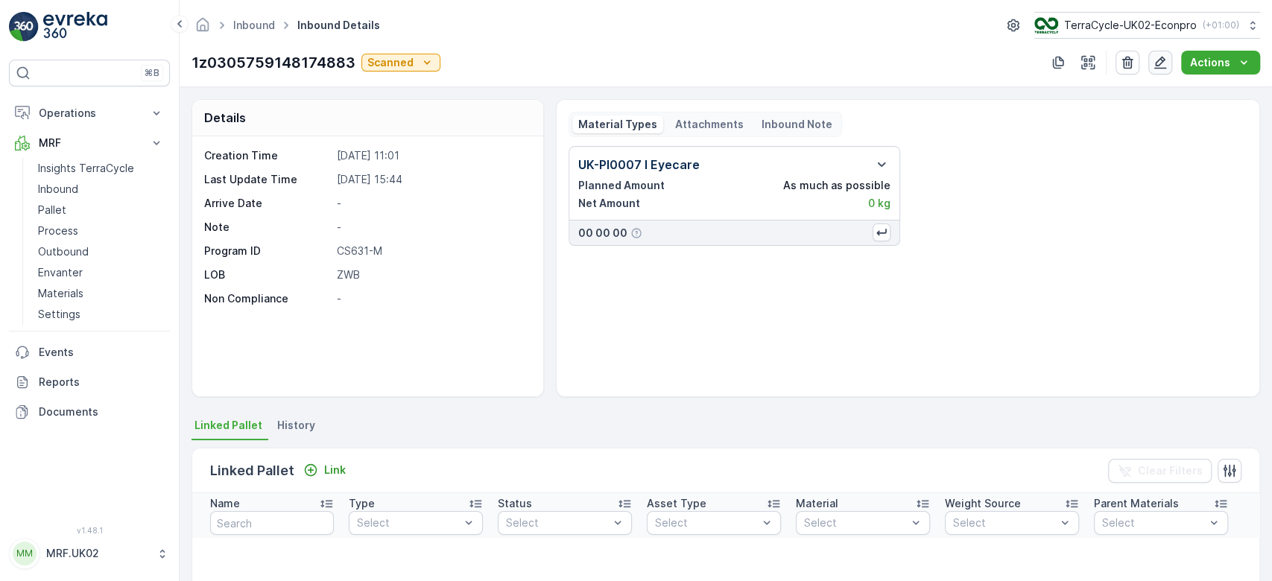
click at [1162, 63] on icon "button" at bounding box center [1160, 63] width 13 height 13
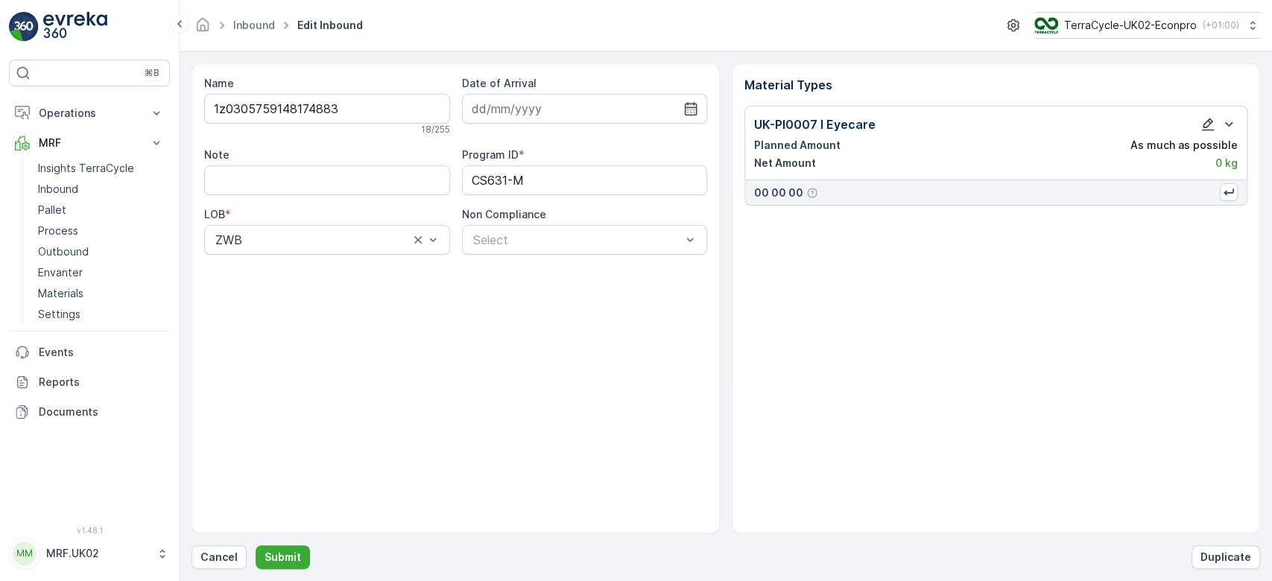
click at [1204, 130] on icon "button" at bounding box center [1208, 124] width 13 height 13
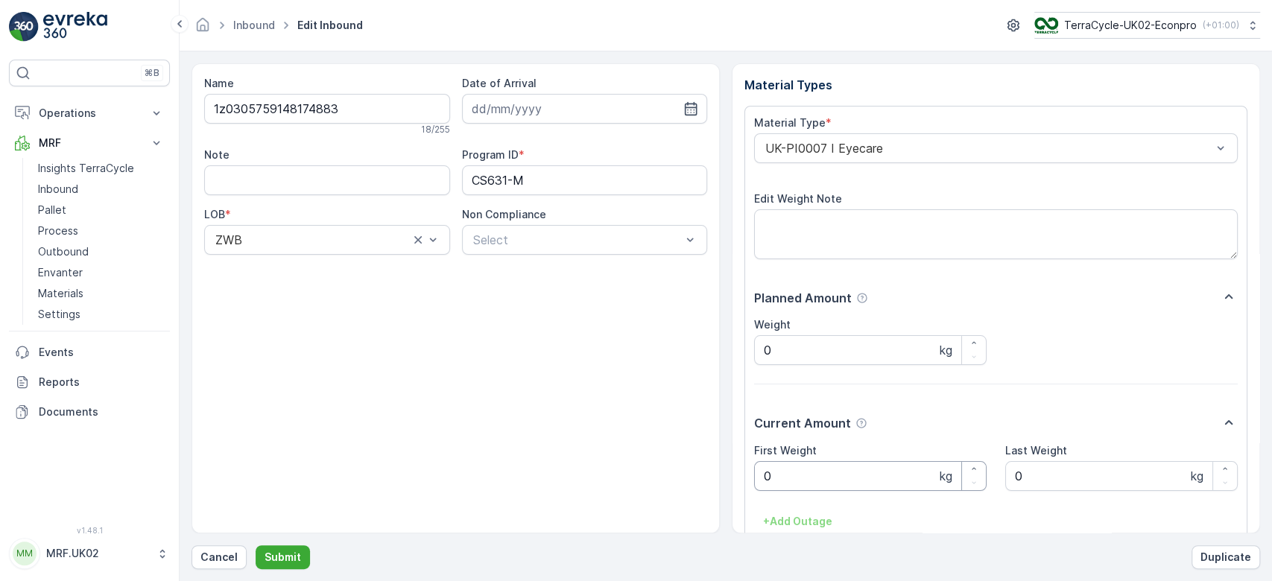
click at [799, 468] on Weight "0" at bounding box center [870, 476] width 232 height 30
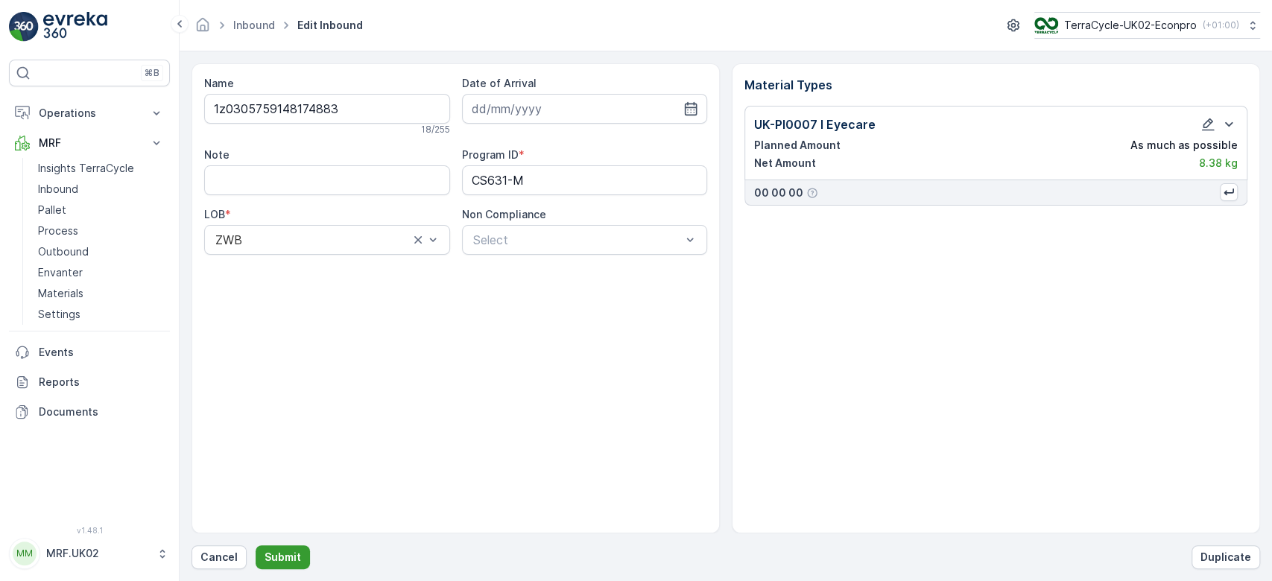
click at [287, 553] on p "Submit" at bounding box center [283, 557] width 37 height 15
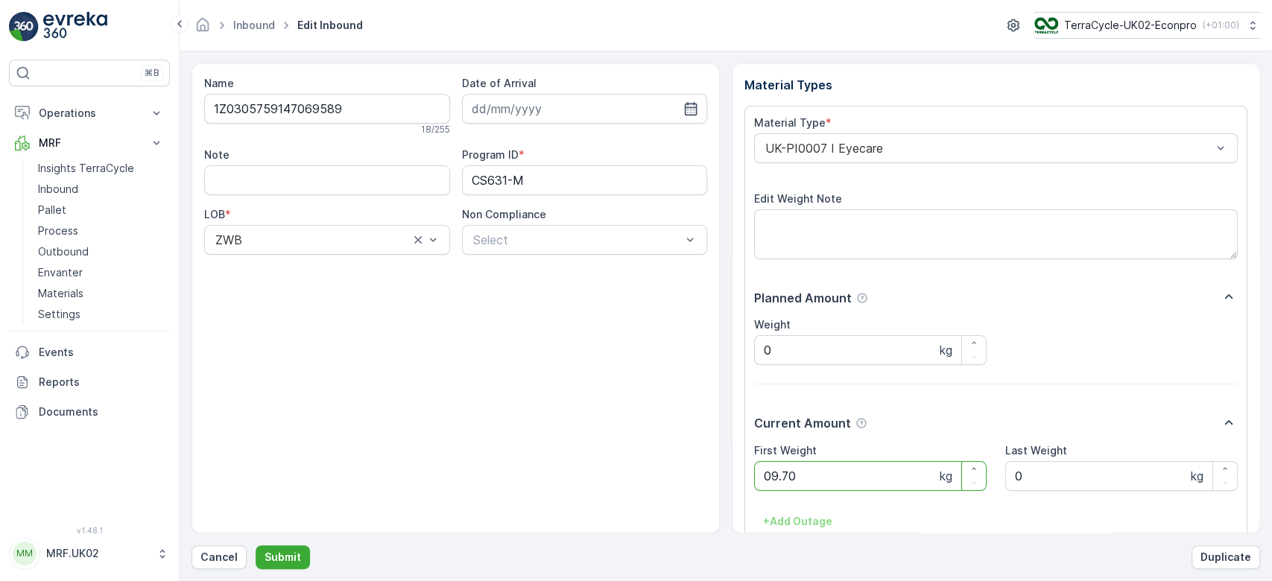
click at [256, 545] on button "Submit" at bounding box center [283, 557] width 54 height 24
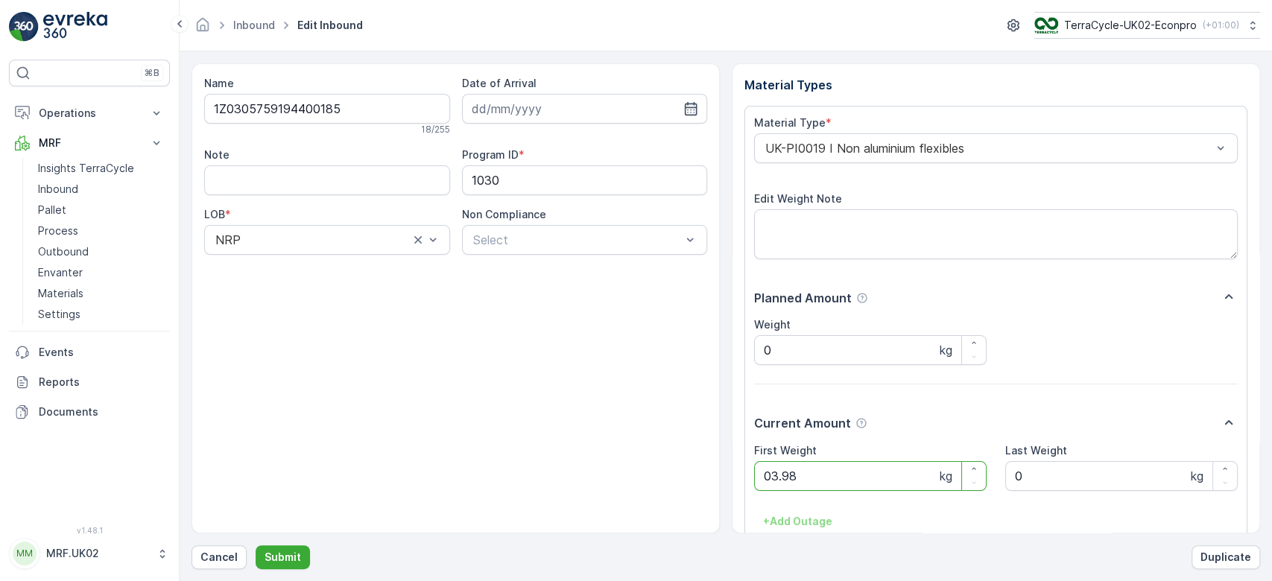
click at [256, 545] on button "Submit" at bounding box center [283, 557] width 54 height 24
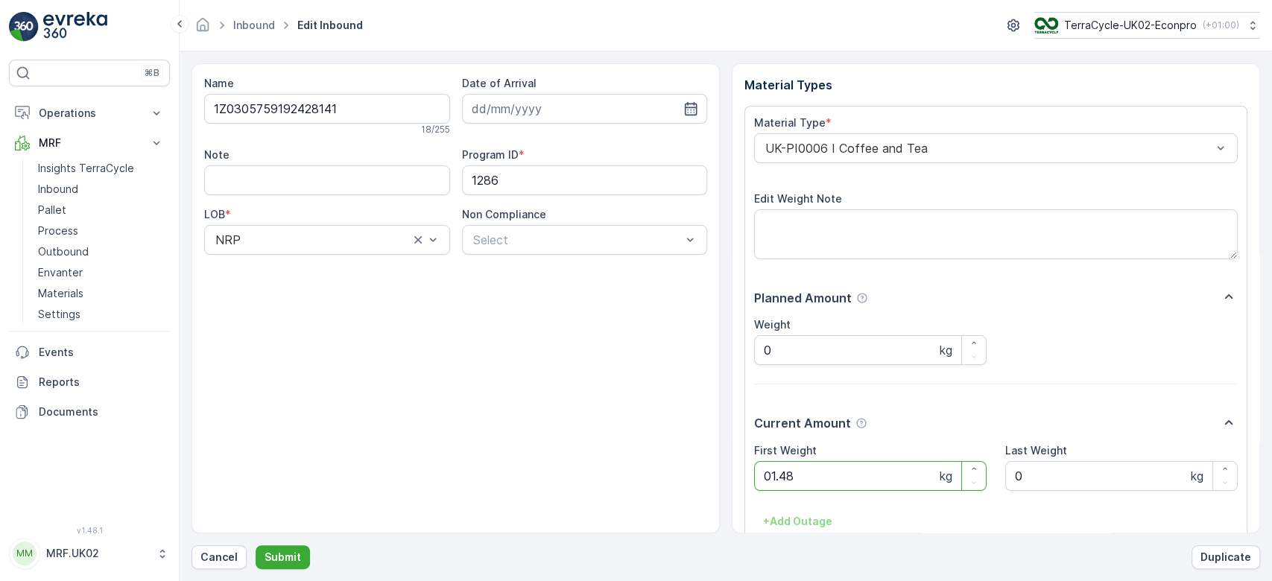
click at [256, 545] on button "Submit" at bounding box center [283, 557] width 54 height 24
